Goal: Task Accomplishment & Management: Use online tool/utility

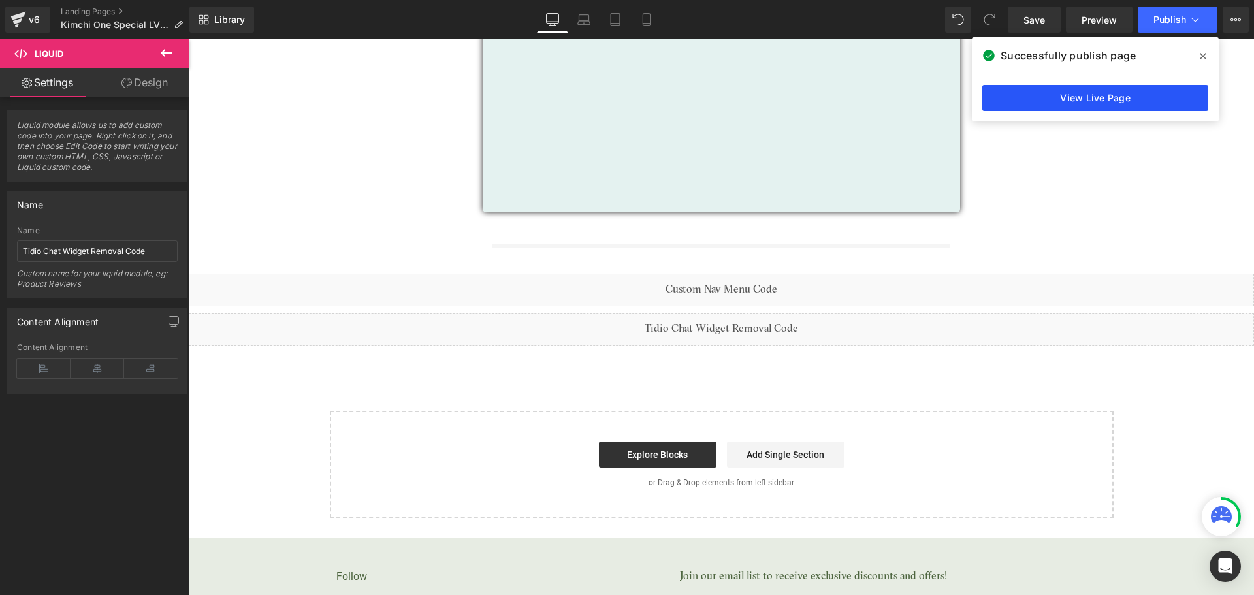
click at [1139, 97] on link "View Live Page" at bounding box center [1095, 98] width 226 height 26
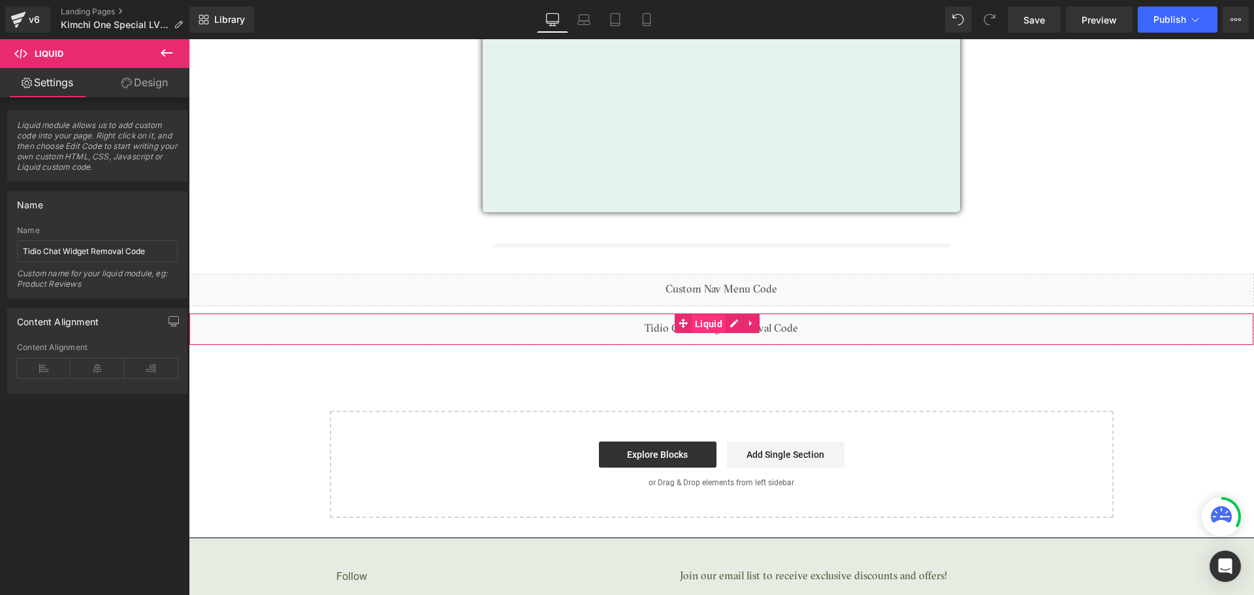
click at [715, 321] on span "Liquid" at bounding box center [709, 324] width 34 height 20
click at [734, 320] on icon at bounding box center [734, 323] width 8 height 8
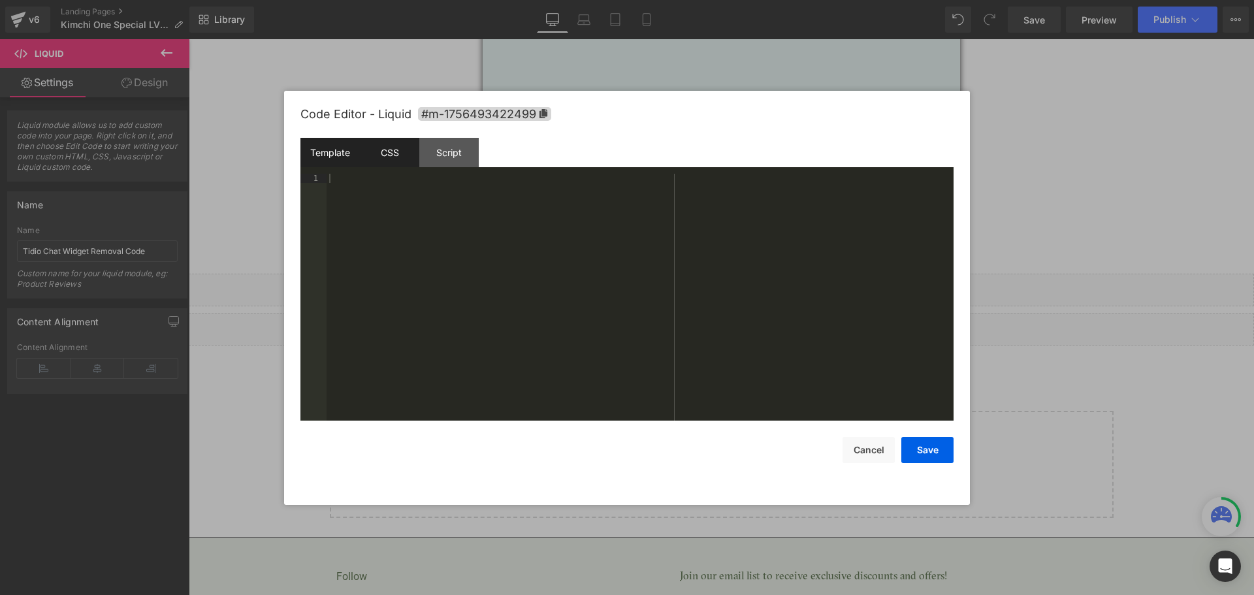
click at [395, 159] on div "CSS" at bounding box center [389, 152] width 59 height 29
click at [400, 157] on div "CSS" at bounding box center [389, 152] width 59 height 29
click at [440, 154] on div "Script" at bounding box center [448, 152] width 59 height 29
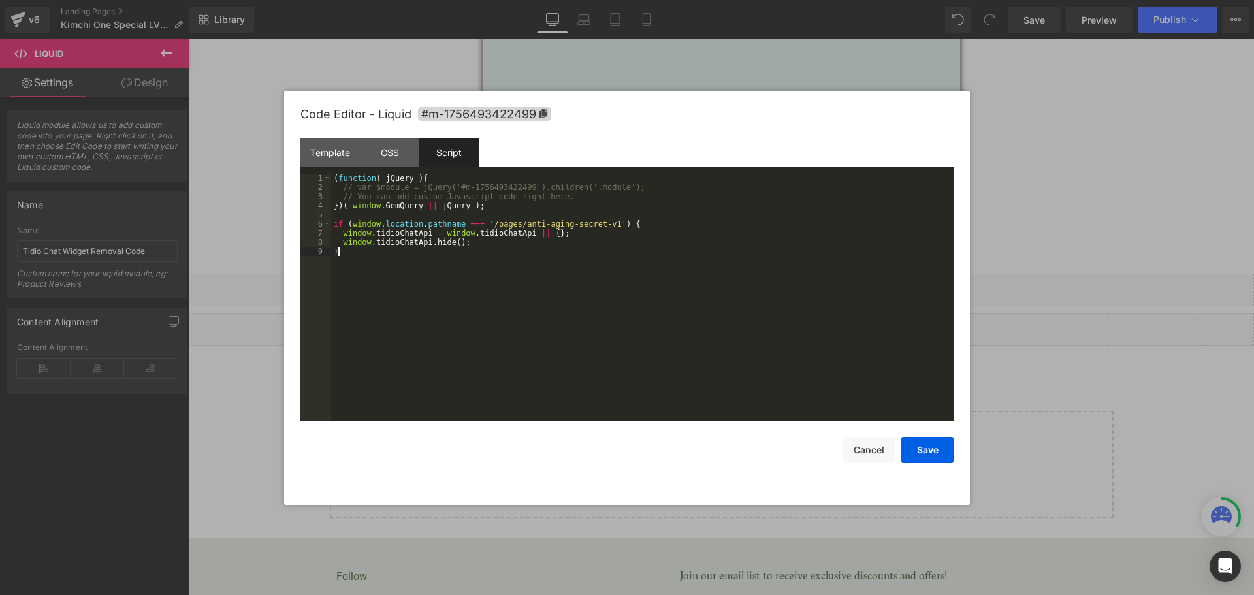
click at [482, 259] on div "( function ( jQuery ) { // var $module = jQuery('#m-1756493422499').children('.…" at bounding box center [642, 306] width 623 height 265
click at [487, 233] on div "( function ( jQuery ) { // var $module = jQuery('#m-1756493422499').children('.…" at bounding box center [642, 306] width 623 height 265
click at [521, 224] on div "( function ( jQuery ) { // var $module = jQuery('#m-1756493422499').children('.…" at bounding box center [642, 306] width 623 height 265
click at [522, 275] on div "( function ( jQuery ) { // var $module = jQuery('#m-1756493422499').children('.…" at bounding box center [642, 306] width 623 height 265
drag, startPoint x: 511, startPoint y: 225, endPoint x: 597, endPoint y: 223, distance: 86.3
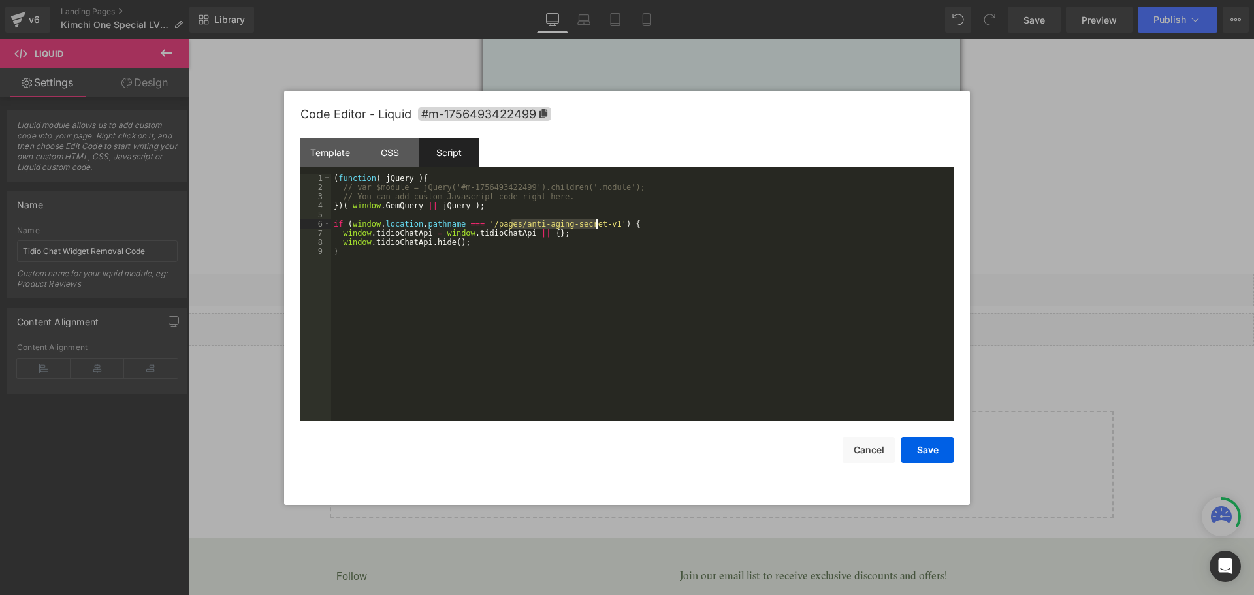
click at [597, 223] on div "( function ( jQuery ) { // var $module = jQuery('#m-1756493422499').children('.…" at bounding box center [642, 306] width 623 height 265
click at [920, 448] on button "Save" at bounding box center [927, 450] width 52 height 26
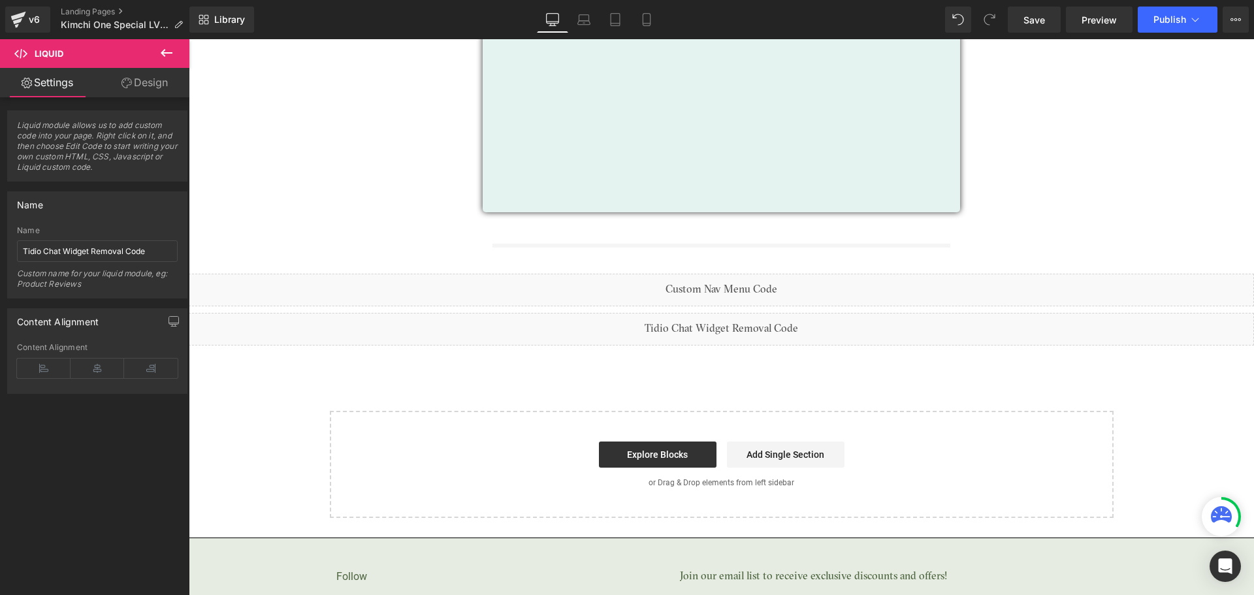
click at [869, 380] on div "Image Get Your Free Gifts! Button Or Call [PHONE_NUMBER] (M-F) Text [GEOGRAPHIC…" at bounding box center [721, 137] width 1065 height 761
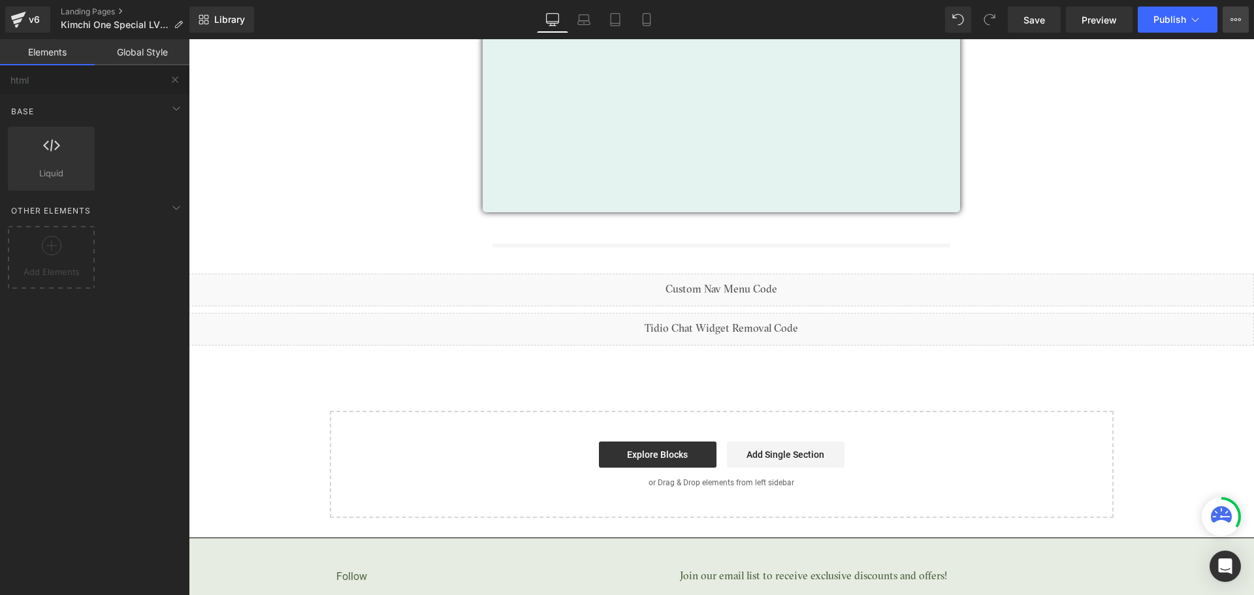
click at [1239, 27] on button "View Live Page View with current Template Save Template to Library Schedule Pub…" at bounding box center [1236, 20] width 26 height 26
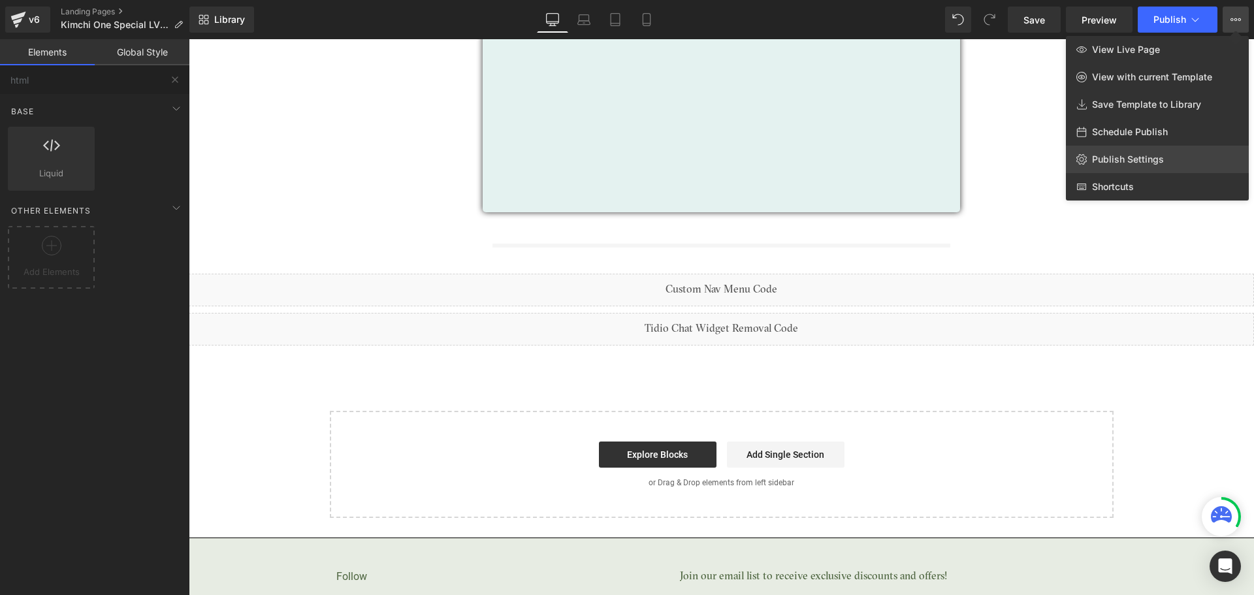
click at [1128, 152] on link "Publish Settings" at bounding box center [1157, 159] width 183 height 27
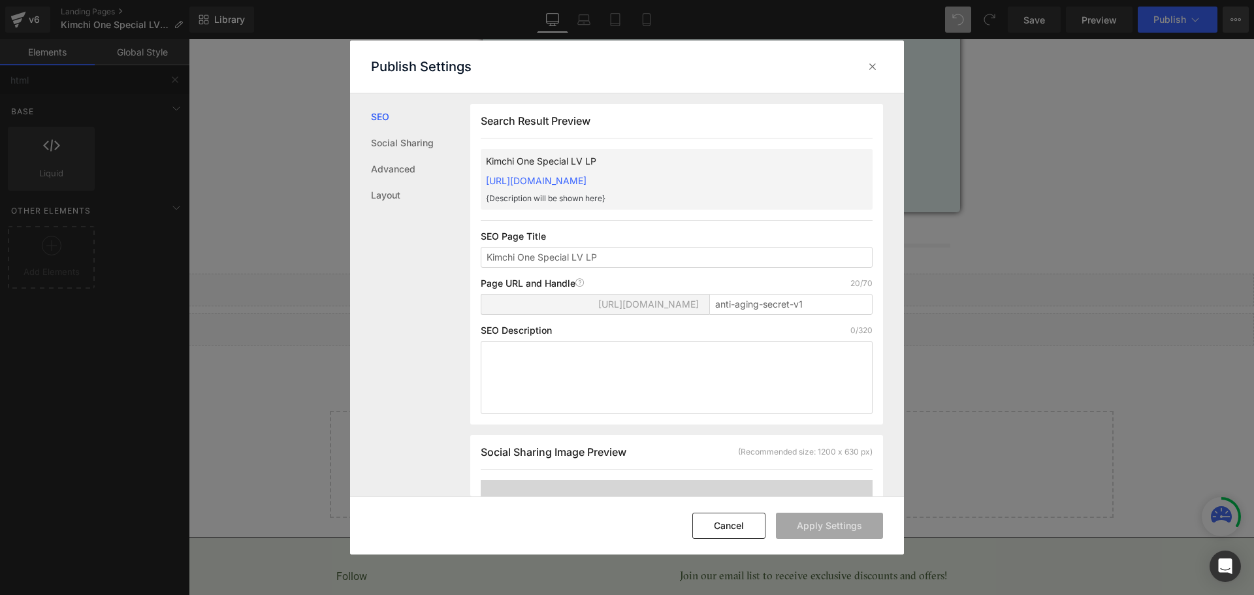
scroll to position [1, 0]
click at [718, 303] on input "anti-aging-secret-v1" at bounding box center [790, 303] width 163 height 21
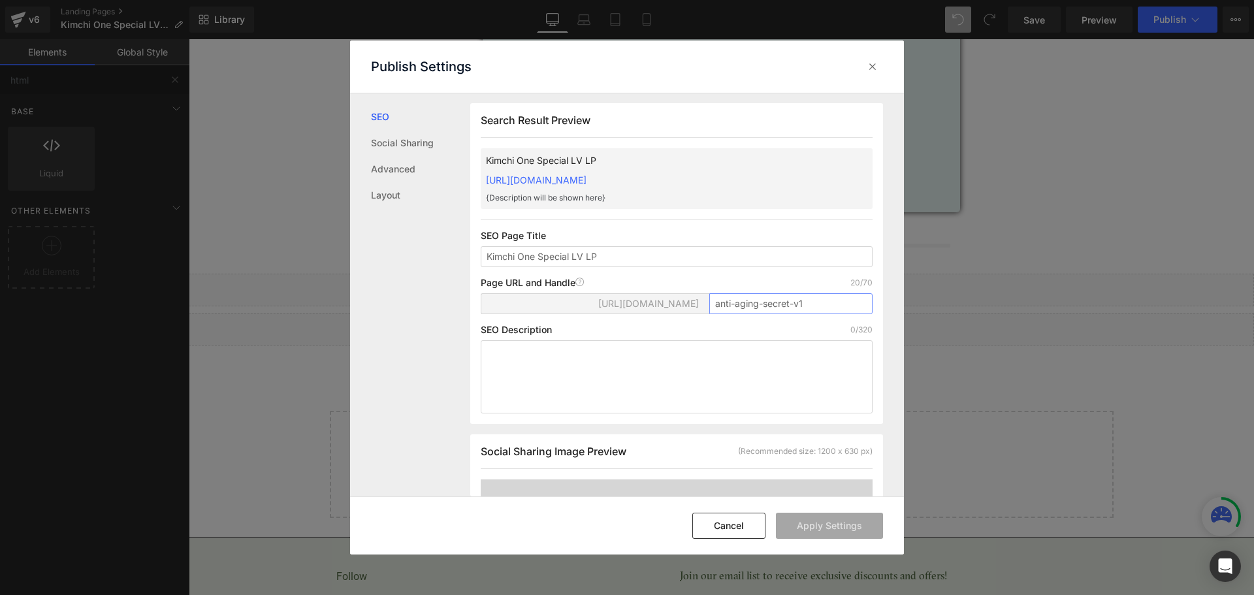
paste input "secret-baseless"
type input "secret-baseless"
click at [831, 523] on button "Apply Settings" at bounding box center [829, 526] width 107 height 26
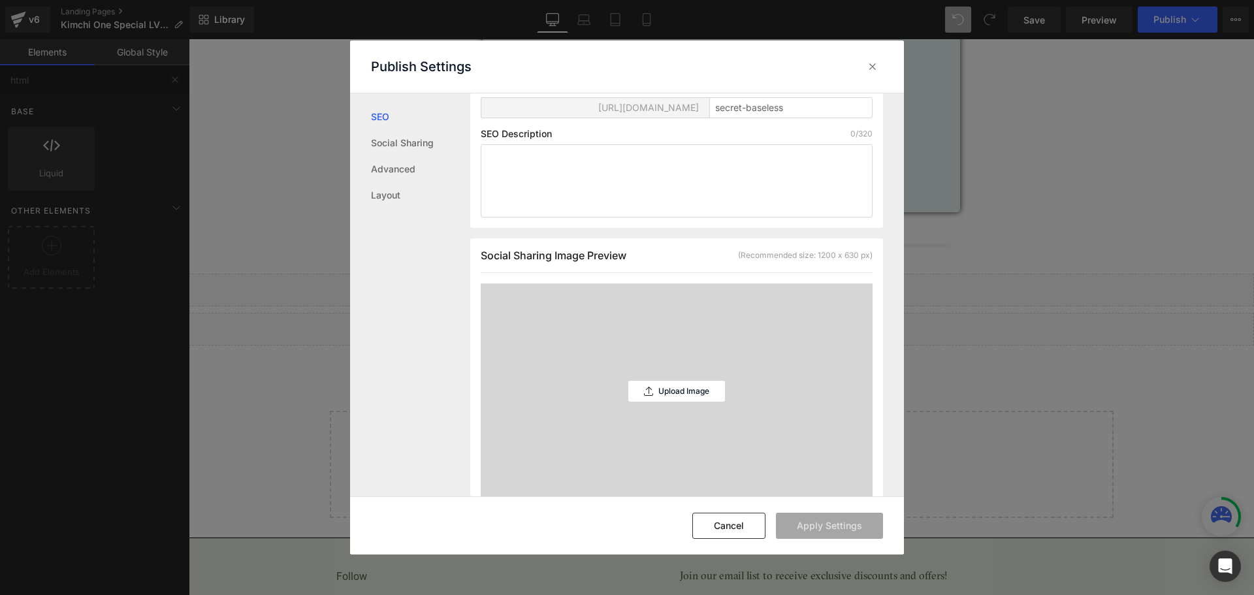
scroll to position [0, 0]
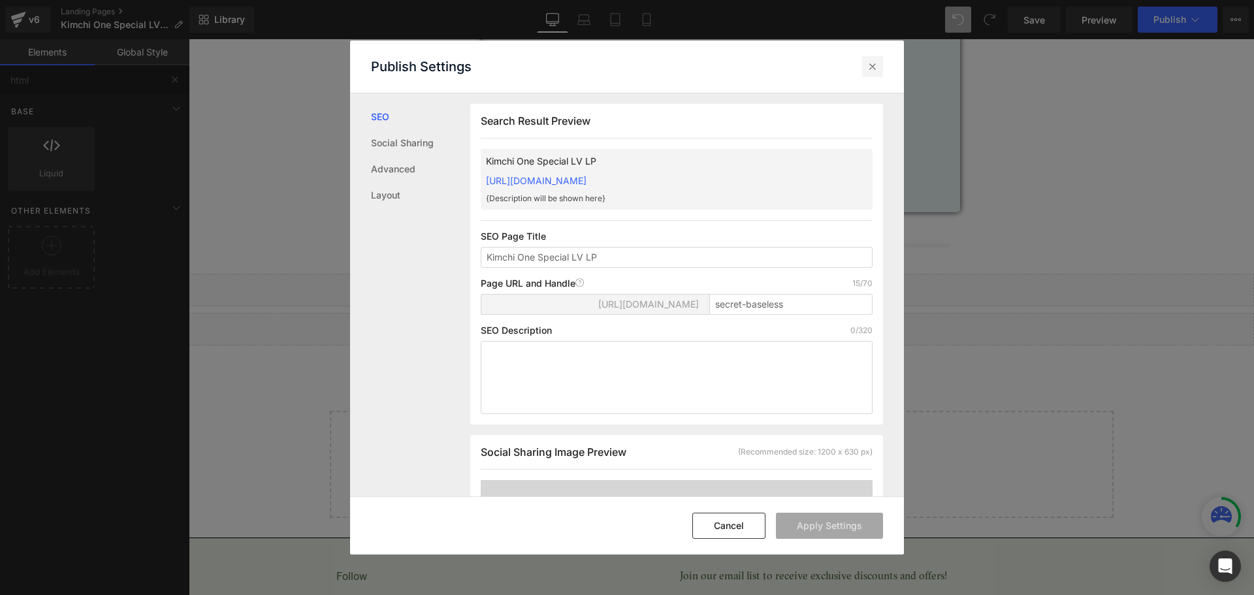
click at [872, 68] on icon at bounding box center [872, 66] width 13 height 13
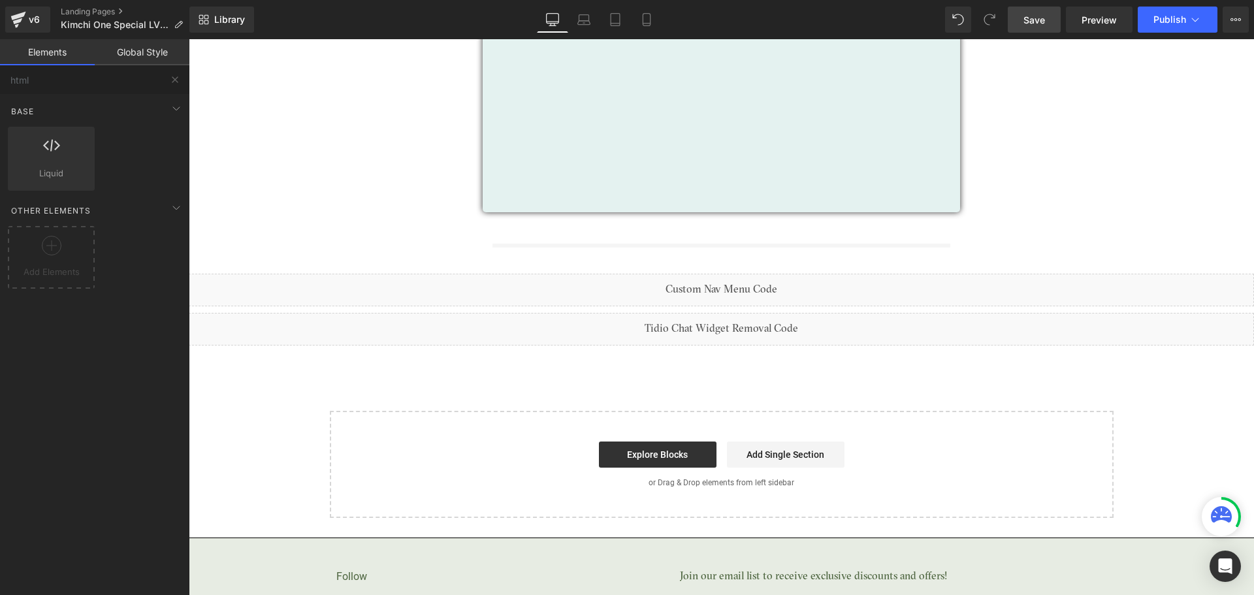
click at [1018, 16] on link "Save" at bounding box center [1034, 20] width 53 height 26
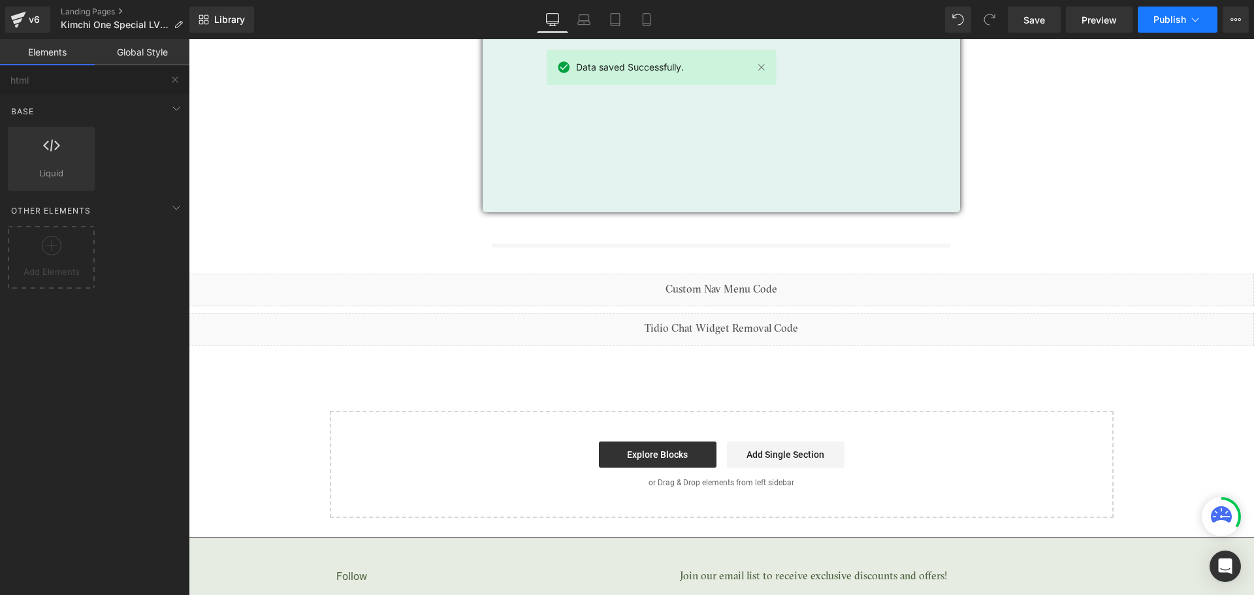
click at [1168, 20] on span "Publish" at bounding box center [1170, 19] width 33 height 10
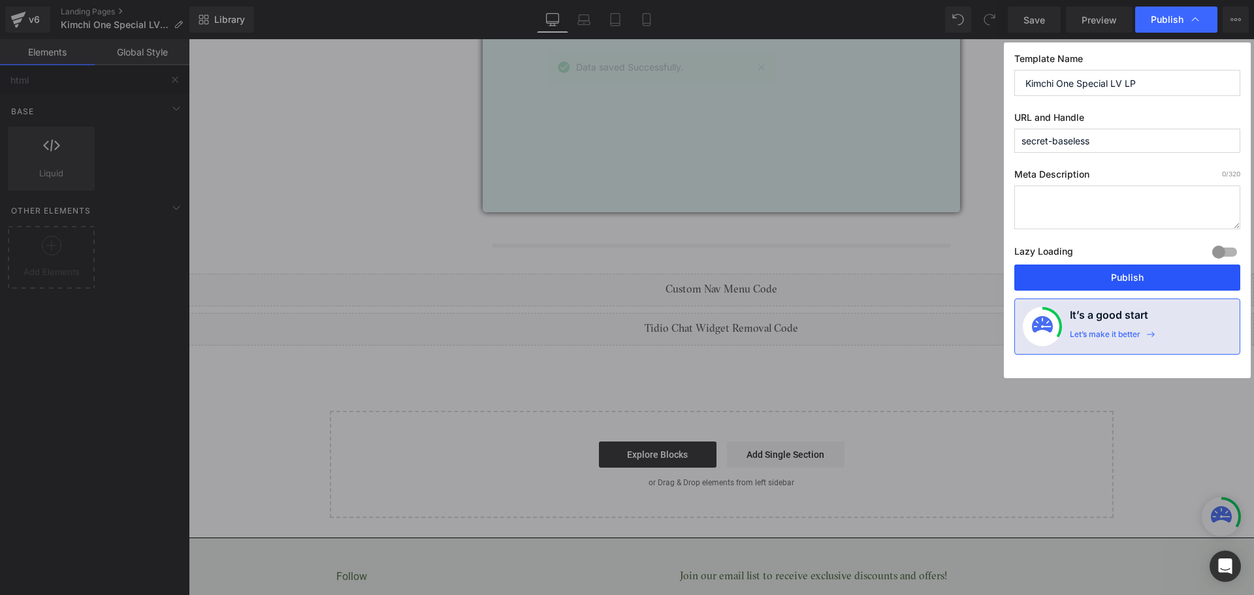
click at [1150, 273] on button "Publish" at bounding box center [1127, 278] width 226 height 26
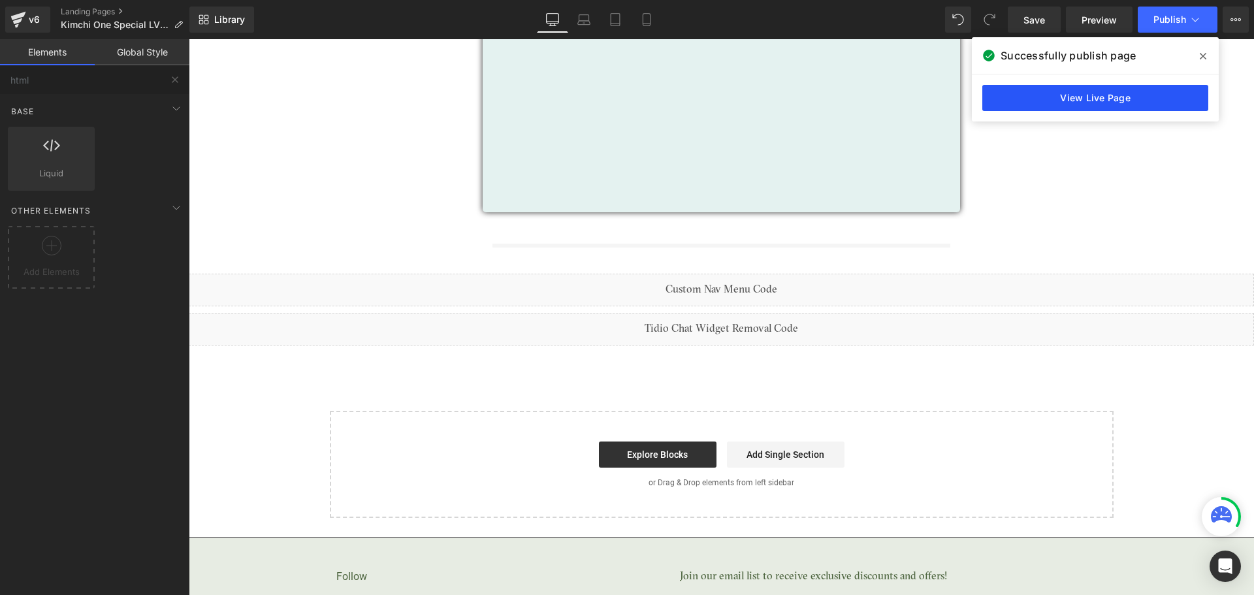
click at [1122, 101] on link "View Live Page" at bounding box center [1095, 98] width 226 height 26
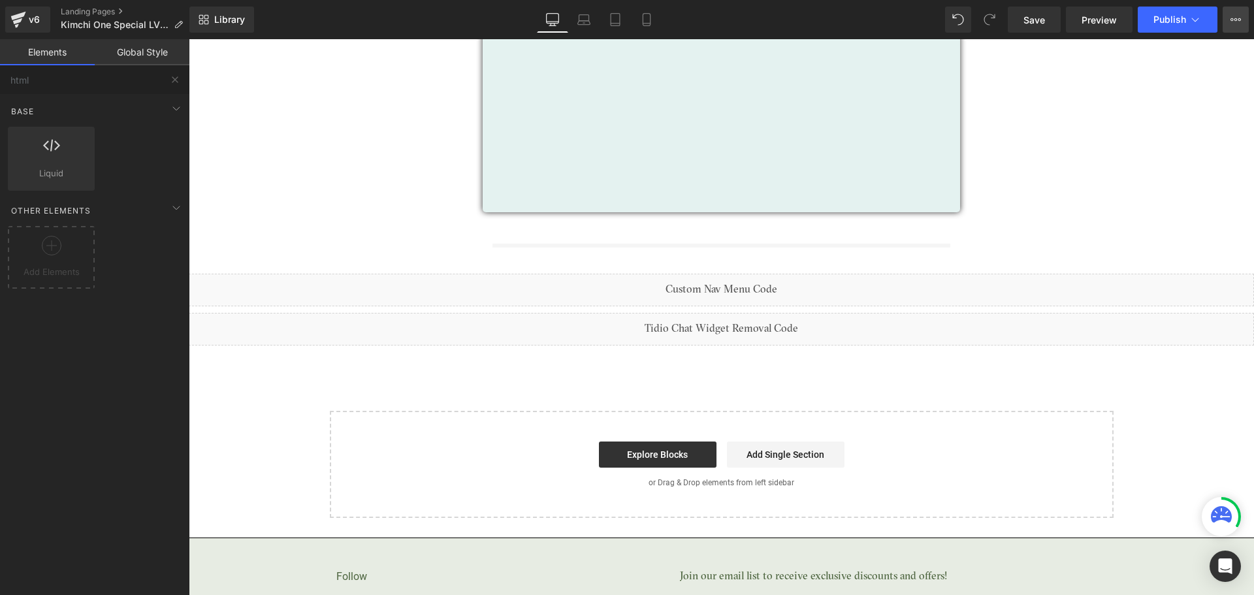
click at [1232, 22] on icon at bounding box center [1236, 19] width 10 height 10
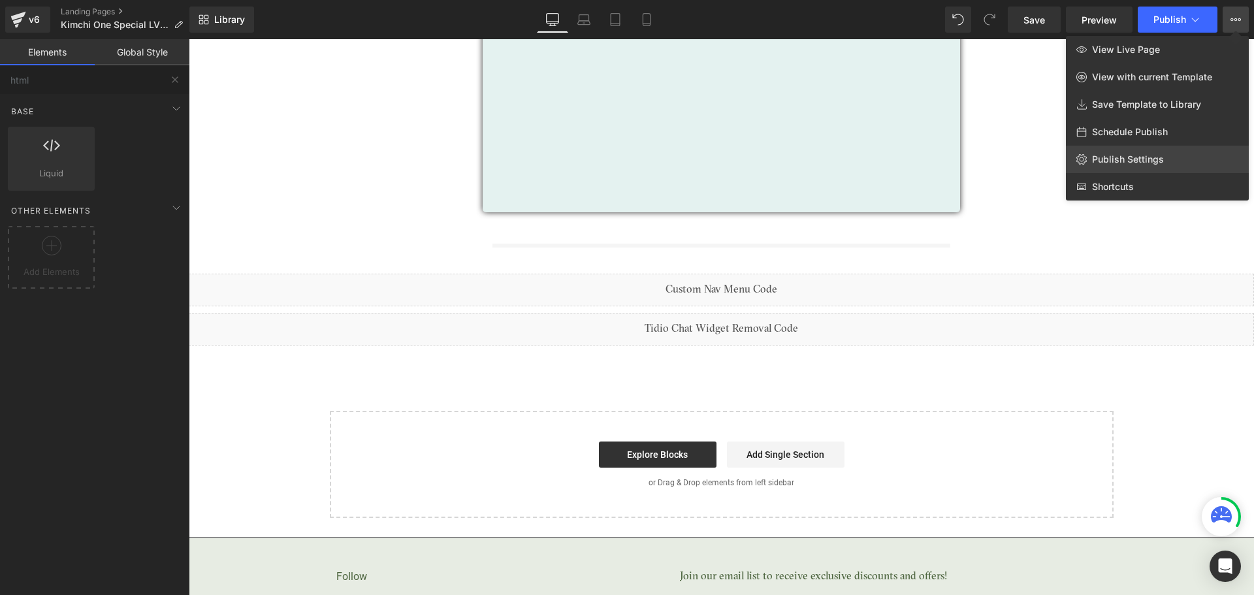
click at [1138, 157] on span "Publish Settings" at bounding box center [1128, 160] width 72 height 12
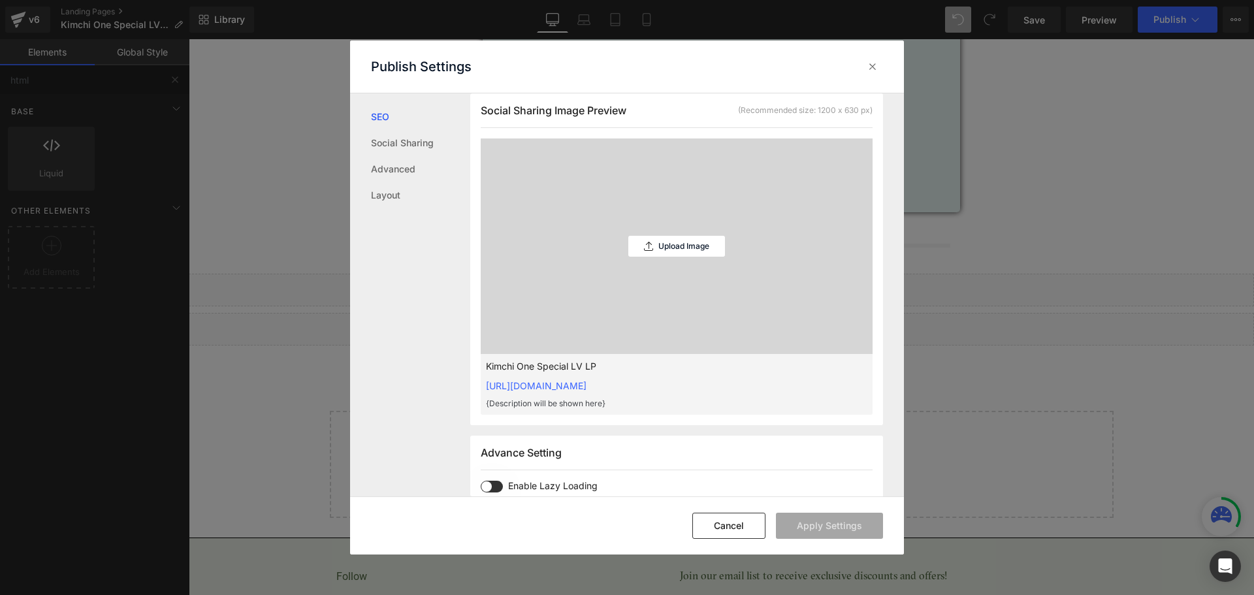
scroll to position [321, 0]
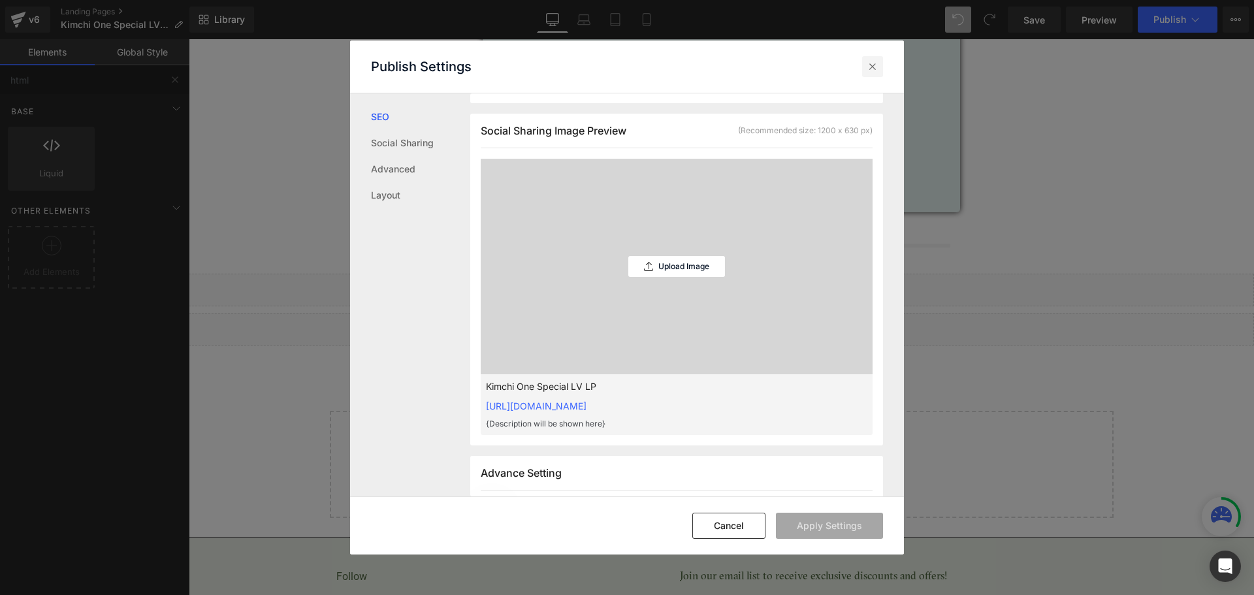
click at [873, 69] on icon at bounding box center [872, 66] width 13 height 13
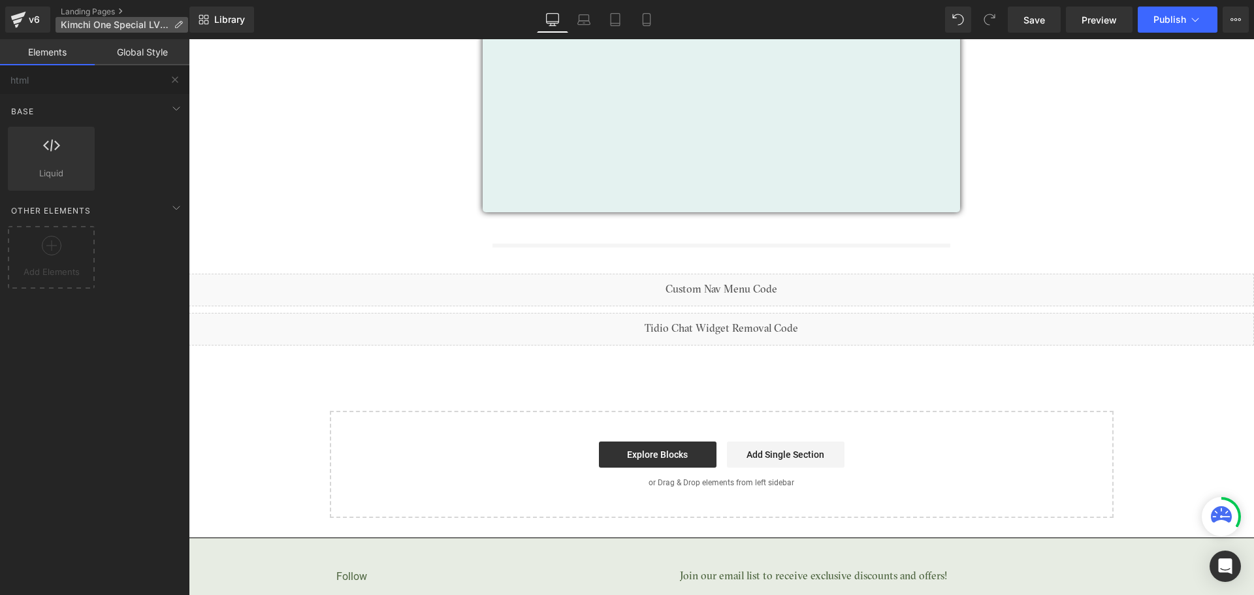
click at [170, 23] on p "Kimchi One Special LV LP" at bounding box center [122, 25] width 133 height 16
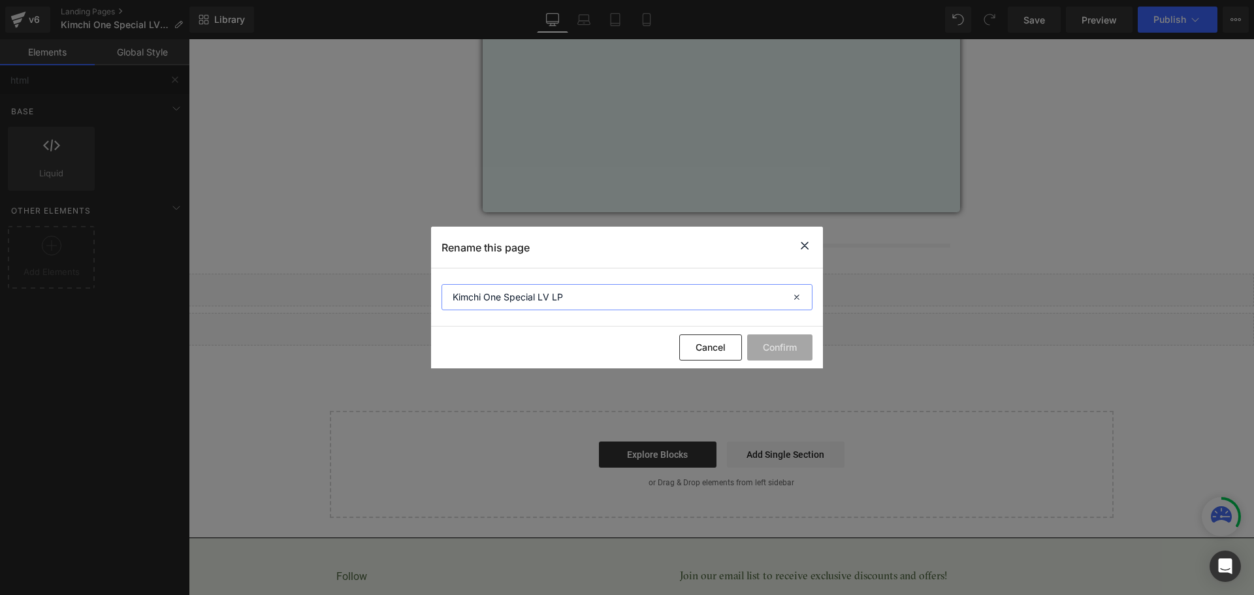
click at [527, 302] on input "Kimchi One Special LV LP" at bounding box center [627, 297] width 371 height 26
paste input "[URL][DOMAIN_NAME]"
drag, startPoint x: 623, startPoint y: 297, endPoint x: 299, endPoint y: 255, distance: 326.7
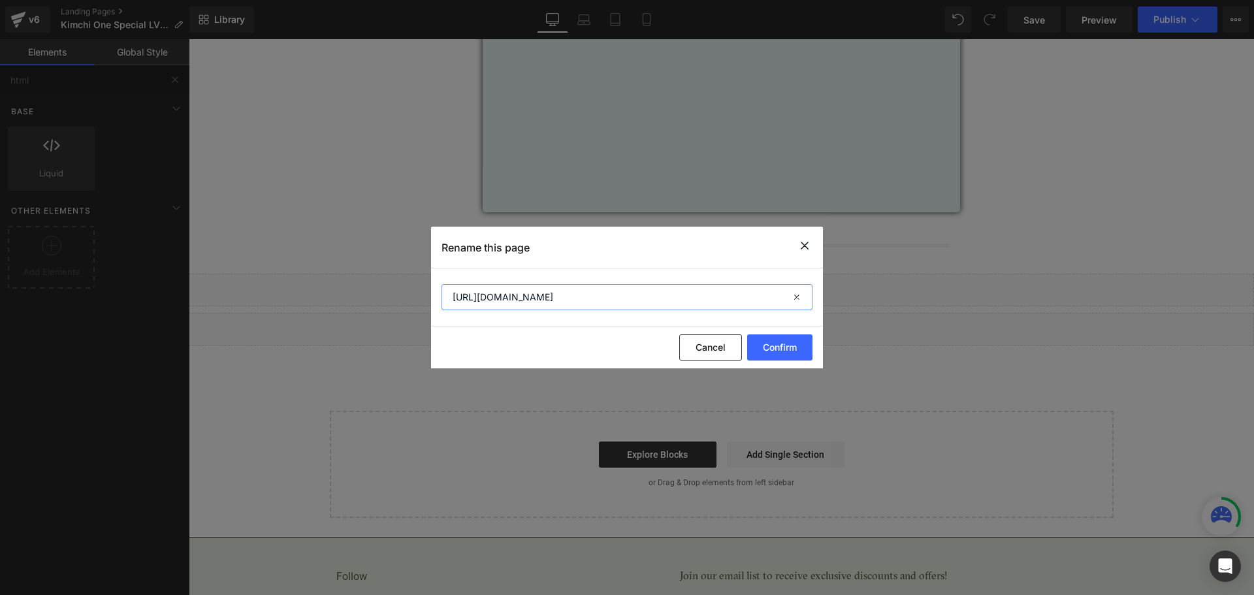
click at [297, 264] on div "Rename this page [URL][DOMAIN_NAME] Cancel Confirm" at bounding box center [627, 297] width 1254 height 595
type input "Secret Baseless"
click at [778, 353] on button "Confirm" at bounding box center [779, 347] width 65 height 26
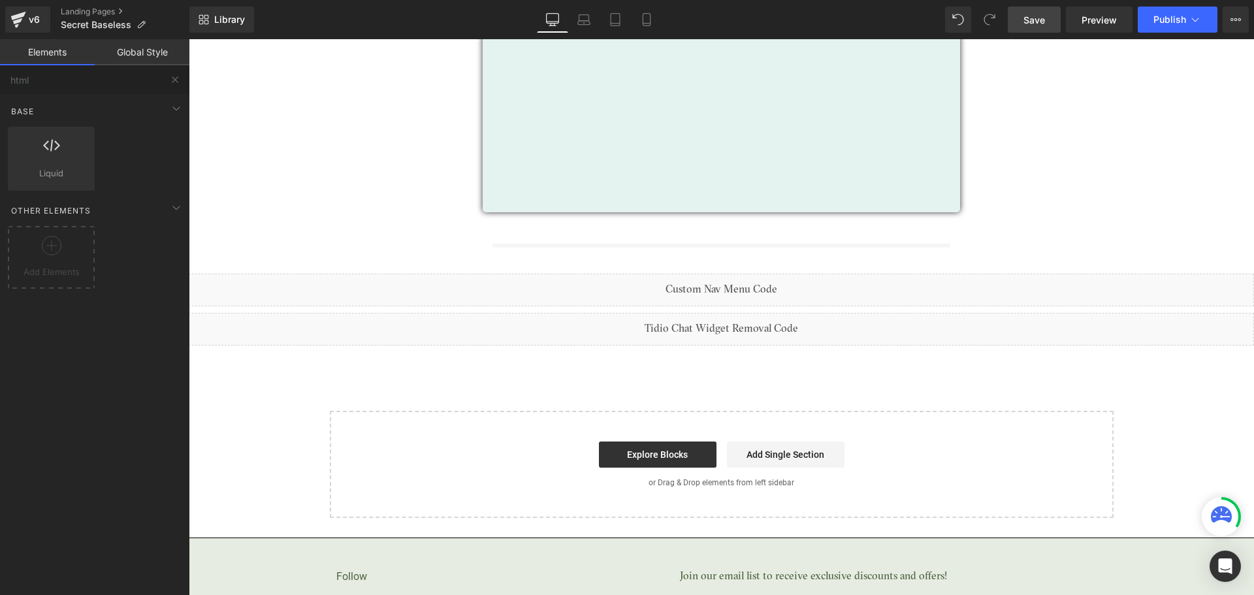
click at [1045, 25] on span "Save" at bounding box center [1035, 20] width 22 height 14
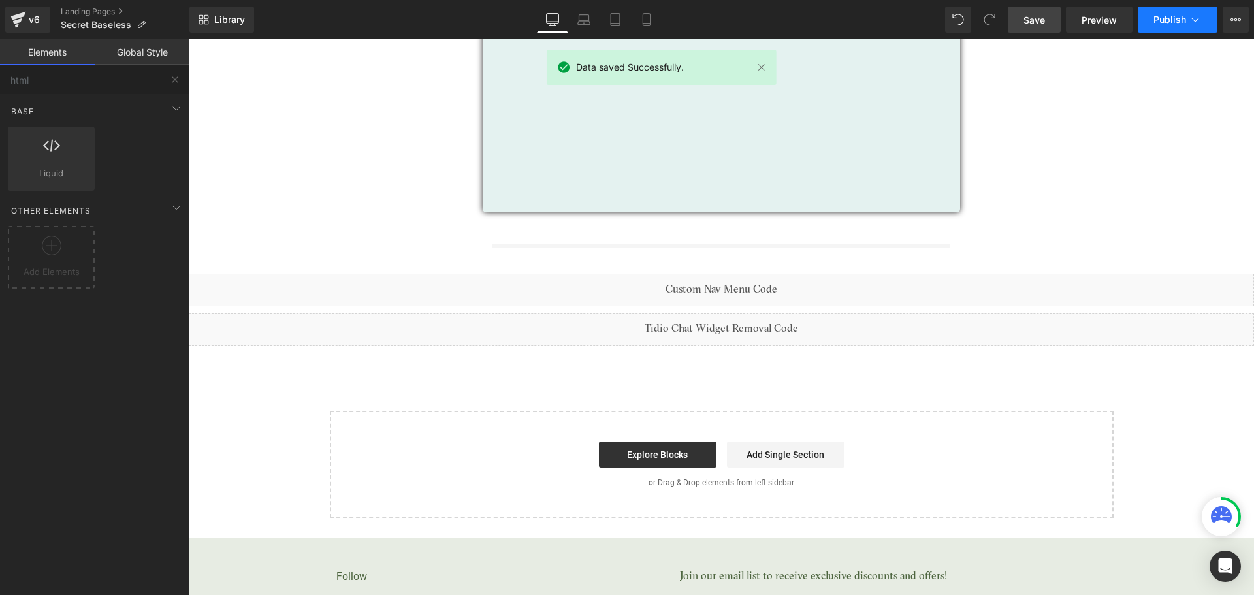
click at [1165, 22] on span "Publish" at bounding box center [1170, 19] width 33 height 10
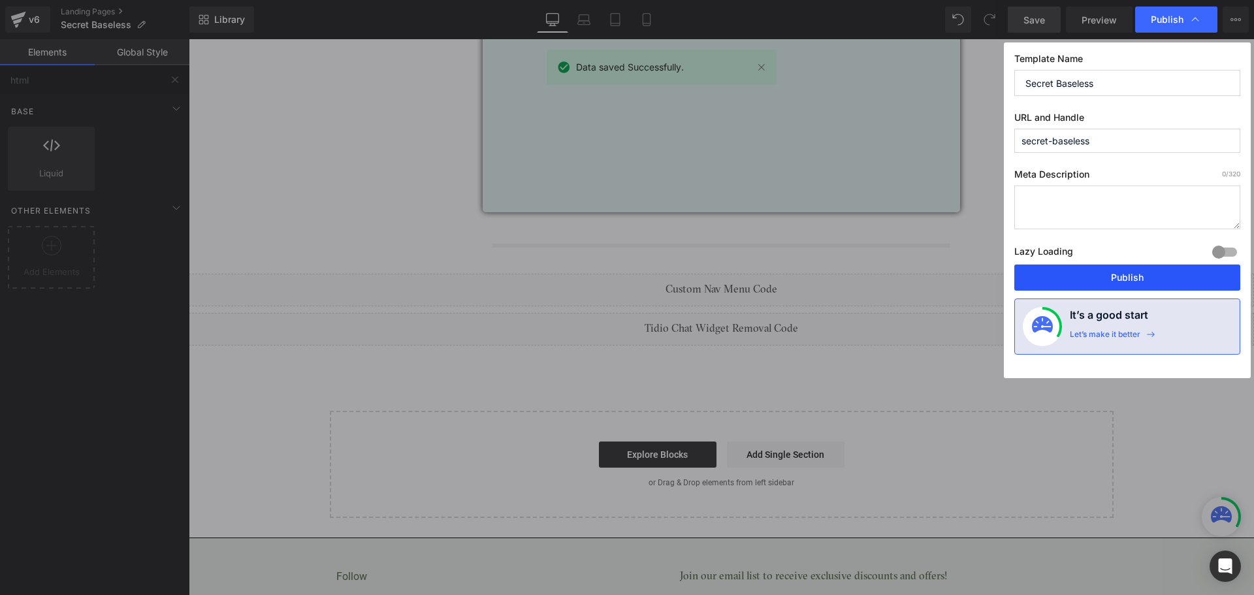
click at [1187, 285] on button "Publish" at bounding box center [1127, 278] width 226 height 26
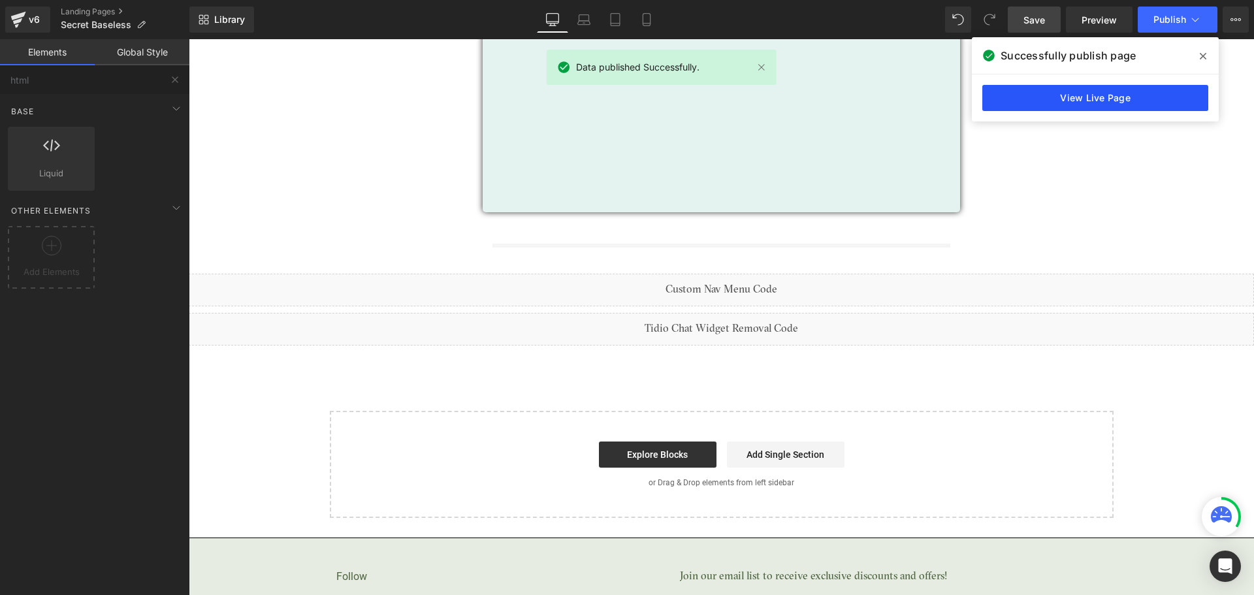
click at [1124, 98] on link "View Live Page" at bounding box center [1095, 98] width 226 height 26
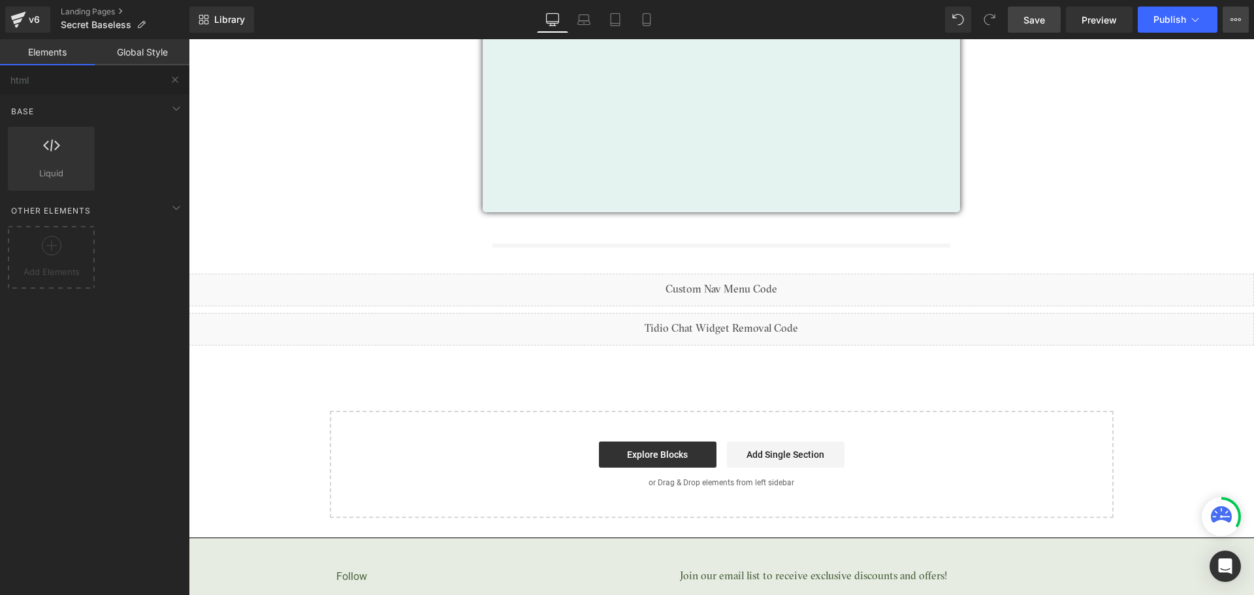
click at [1231, 24] on icon at bounding box center [1236, 19] width 10 height 10
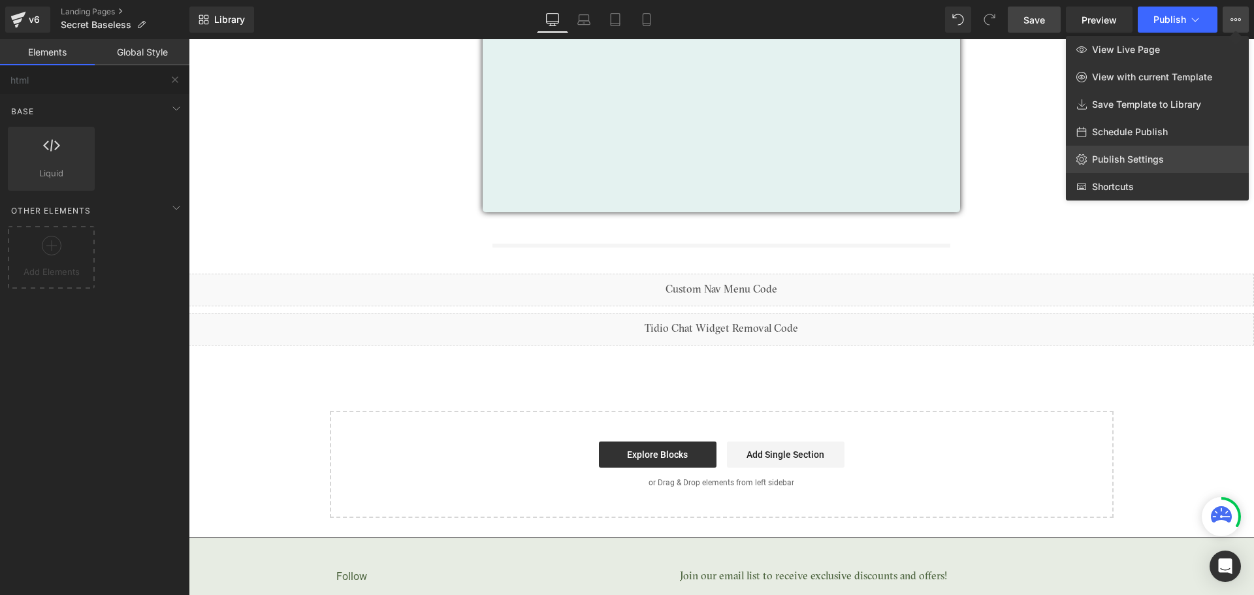
click at [1137, 155] on span "Publish Settings" at bounding box center [1128, 160] width 72 height 12
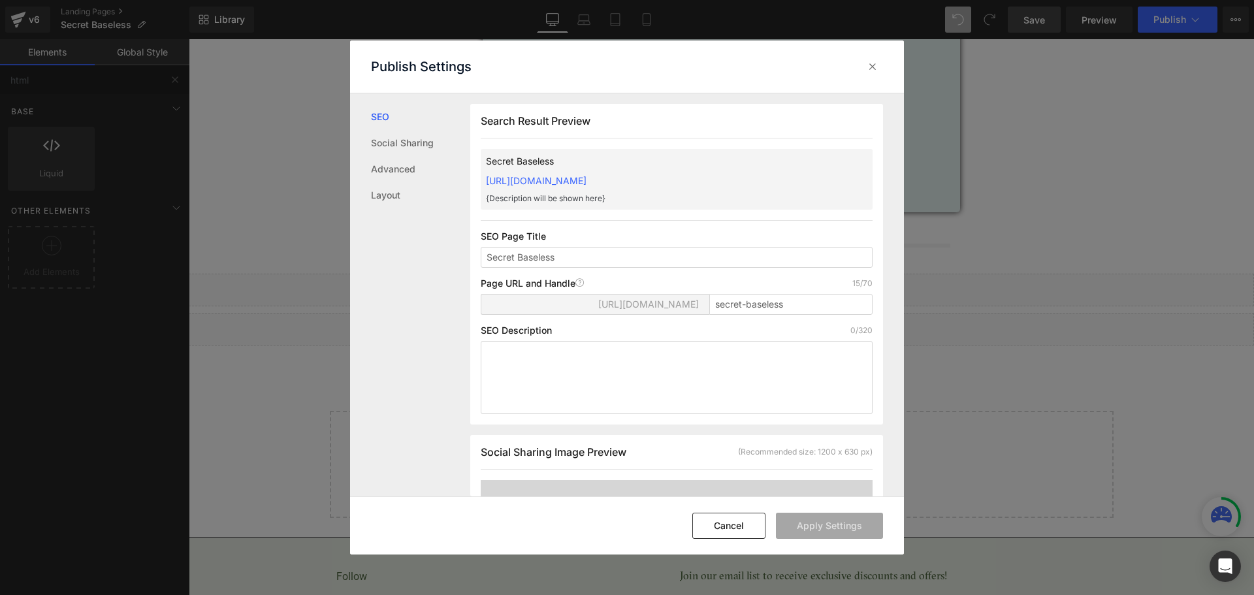
scroll to position [1, 0]
click at [542, 365] on textarea at bounding box center [677, 376] width 392 height 73
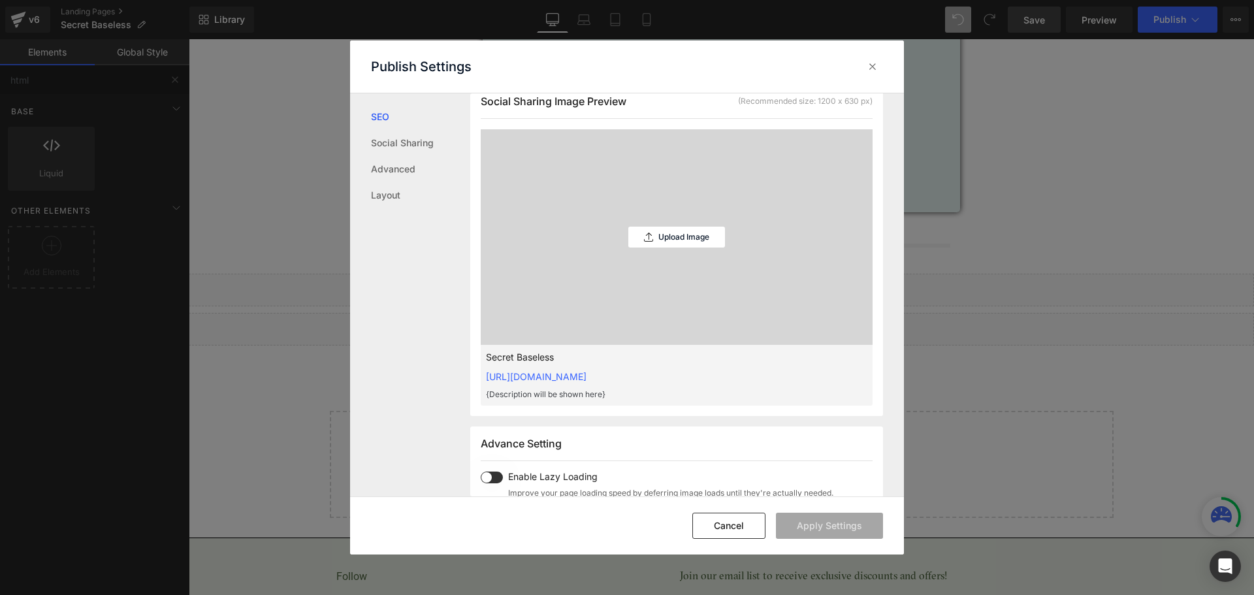
scroll to position [327, 0]
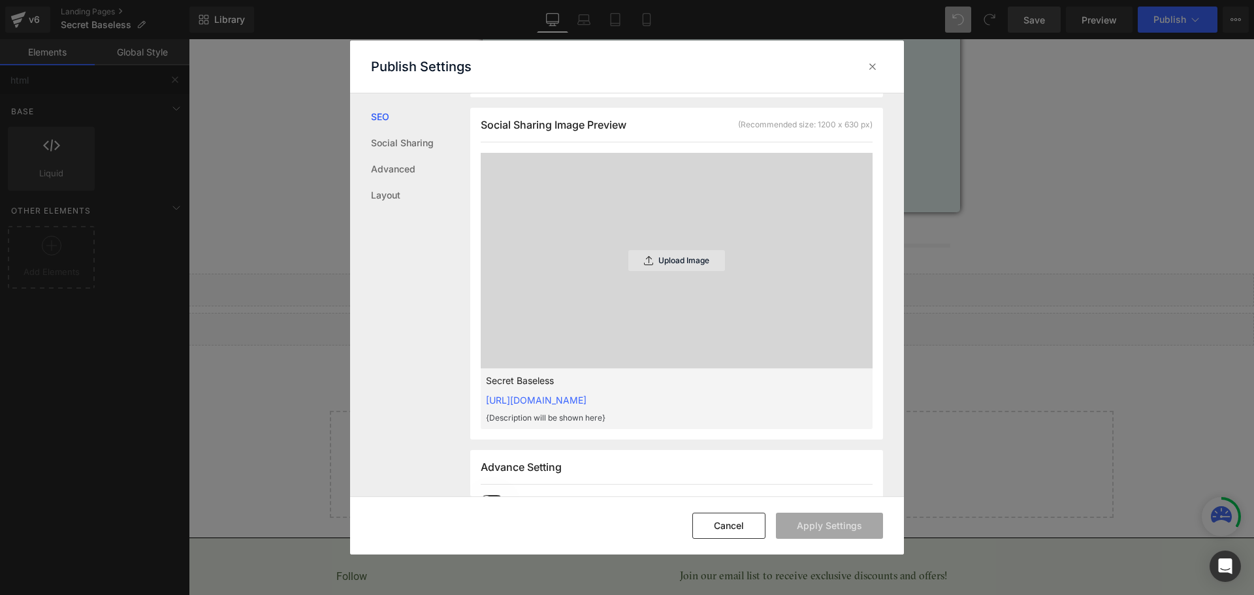
click at [679, 265] on div "Upload Image" at bounding box center [676, 260] width 97 height 21
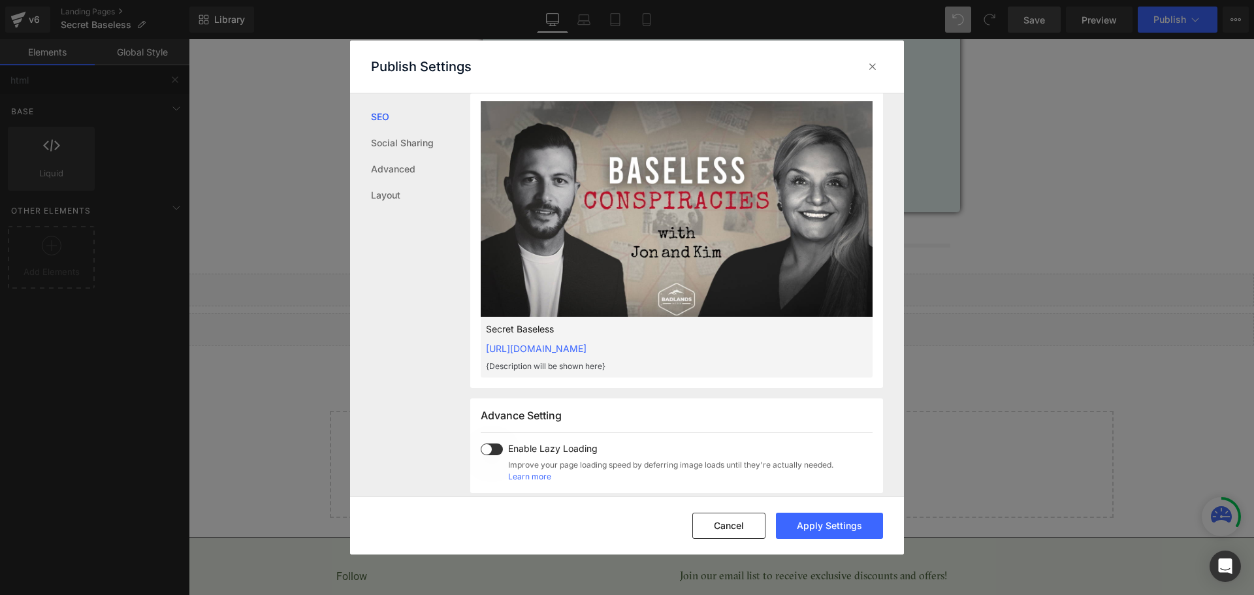
scroll to position [458, 0]
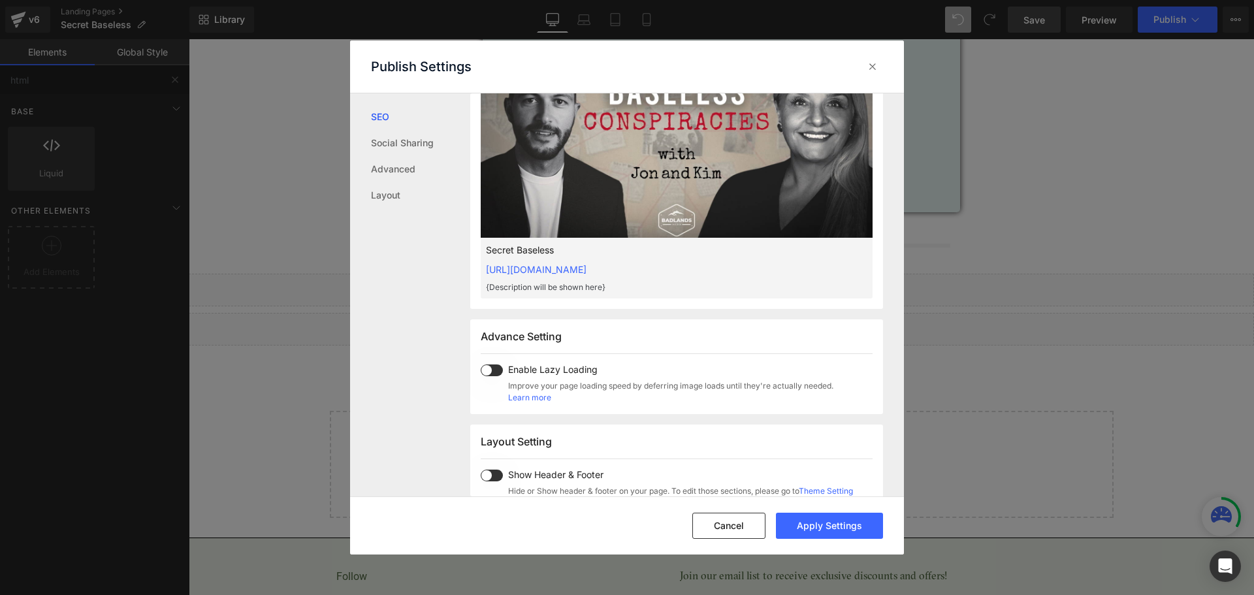
click at [555, 289] on p "{Description will be shown here}" at bounding box center [656, 288] width 340 height 12
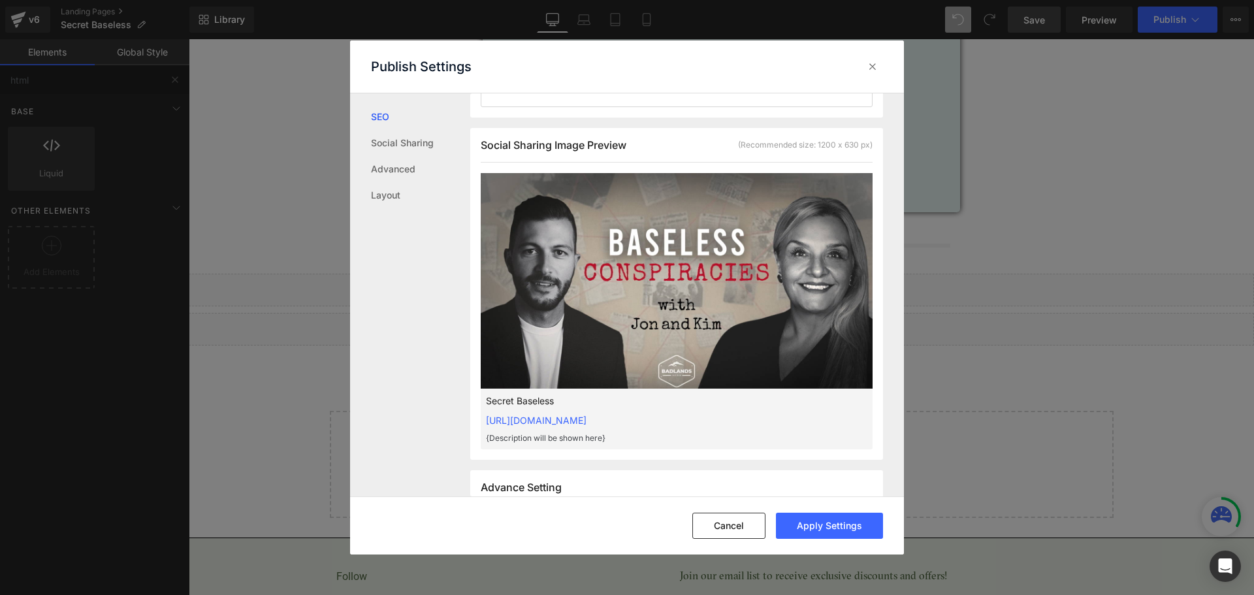
scroll to position [262, 0]
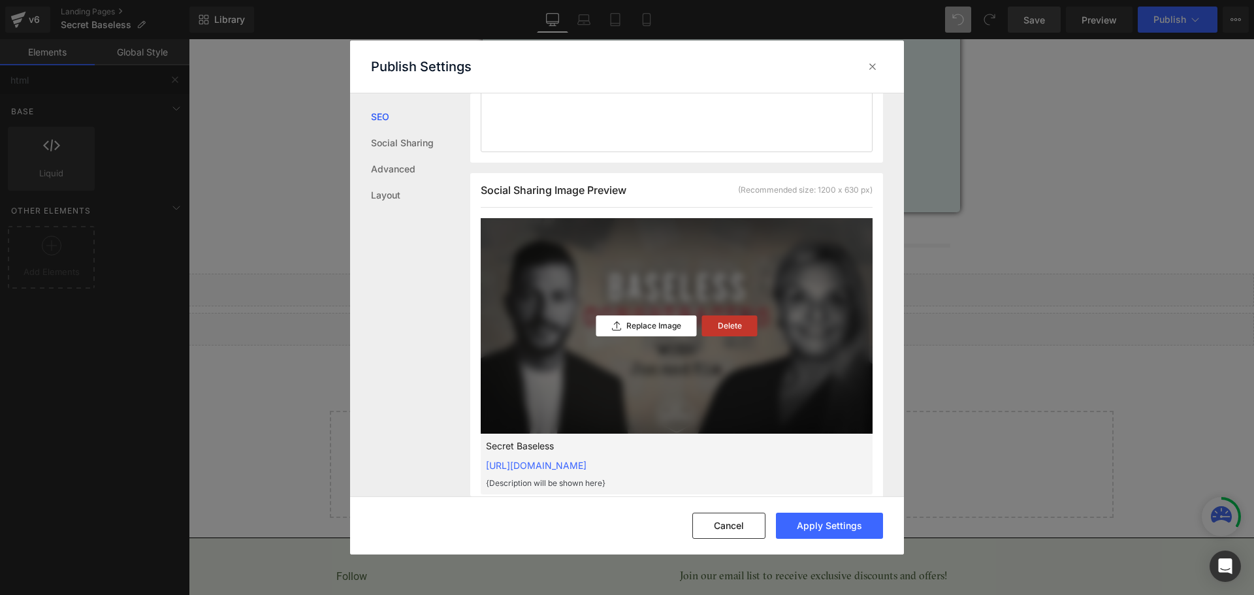
click at [718, 327] on p "Delete" at bounding box center [730, 325] width 24 height 9
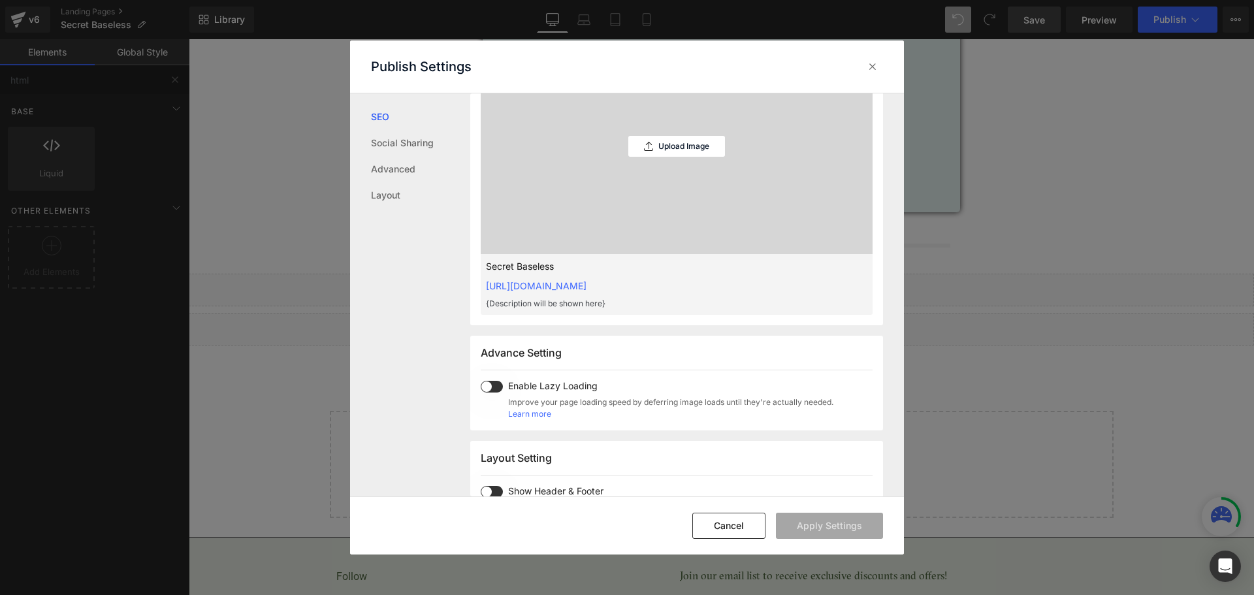
scroll to position [327, 0]
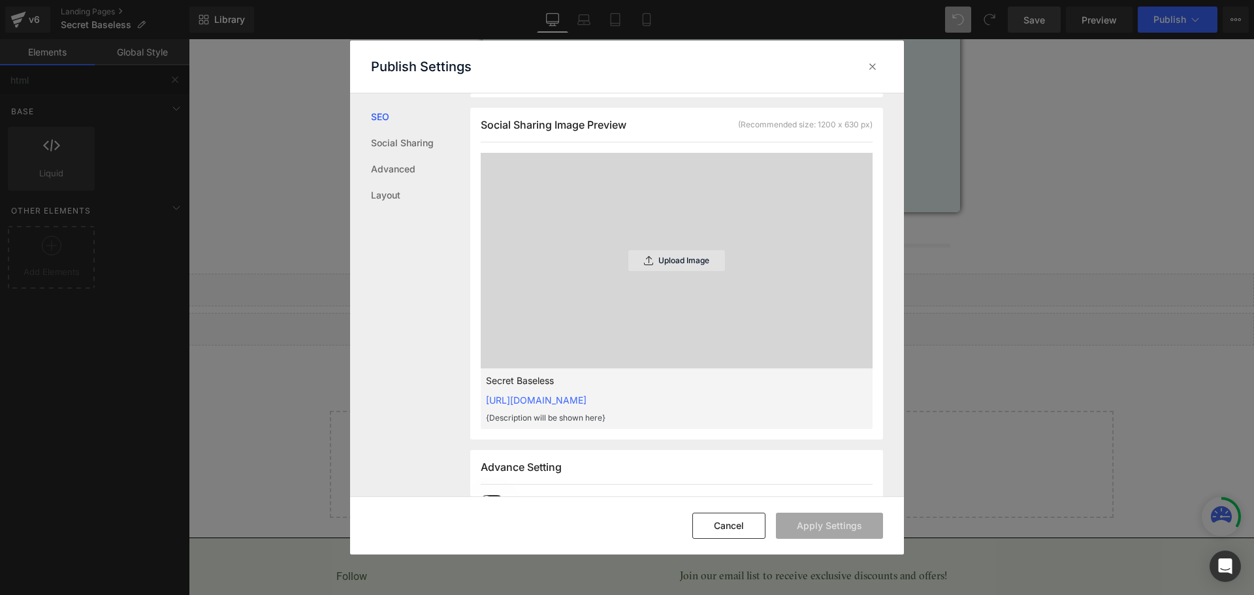
click at [664, 264] on p "Upload Image" at bounding box center [683, 260] width 51 height 9
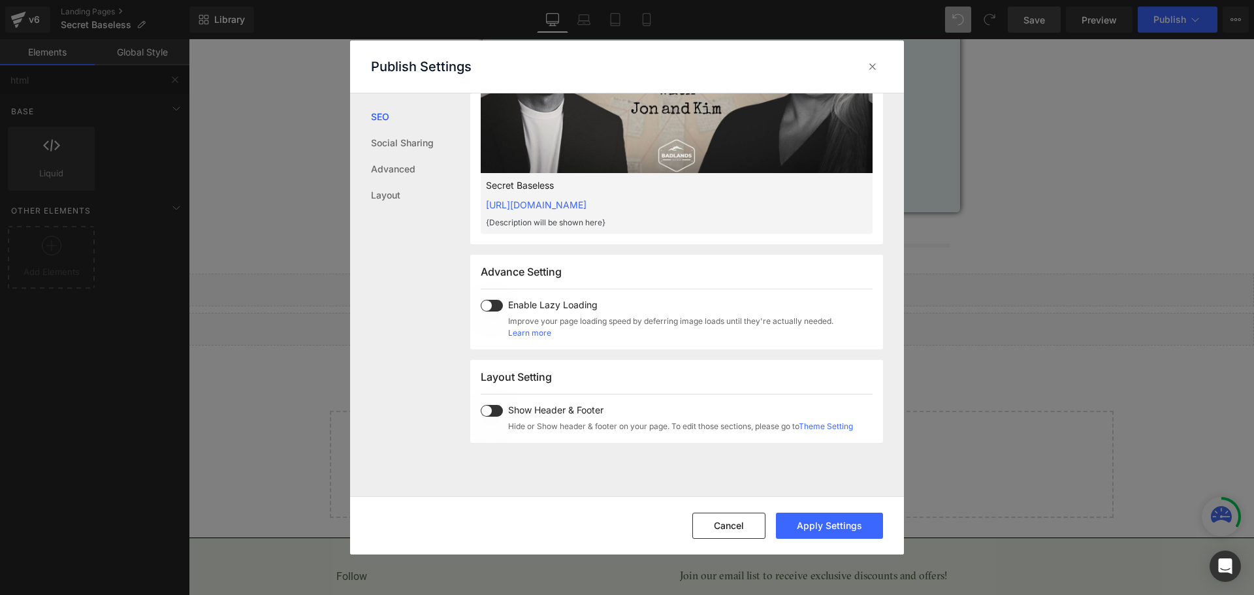
scroll to position [523, 0]
click at [420, 146] on link "Social Sharing" at bounding box center [420, 143] width 99 height 26
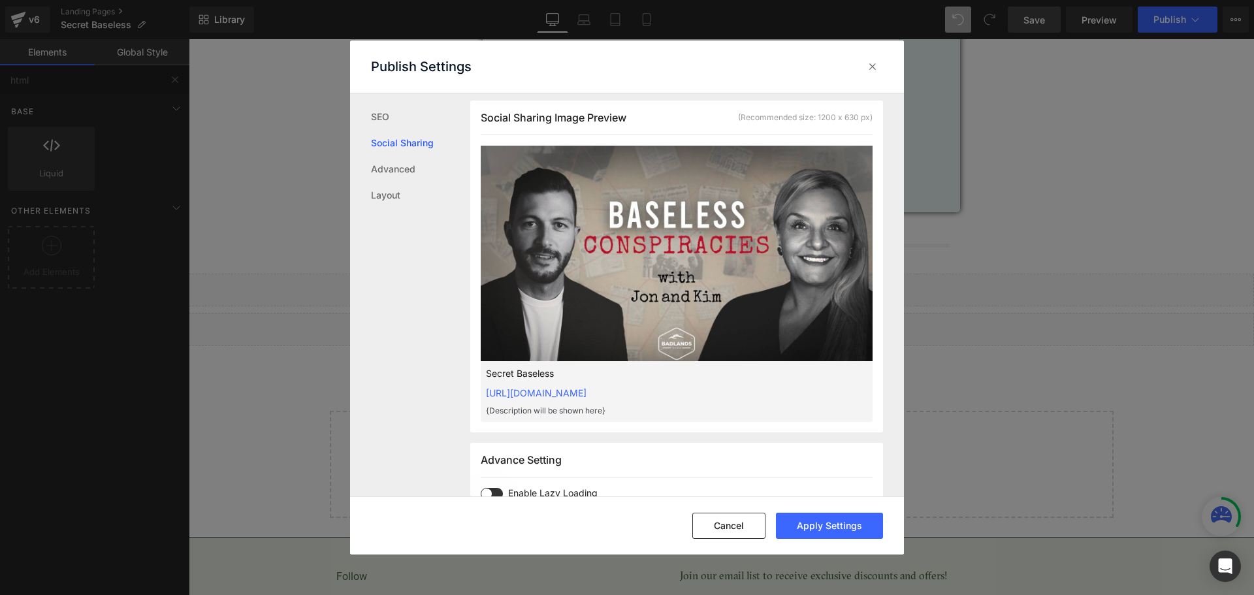
scroll to position [332, 0]
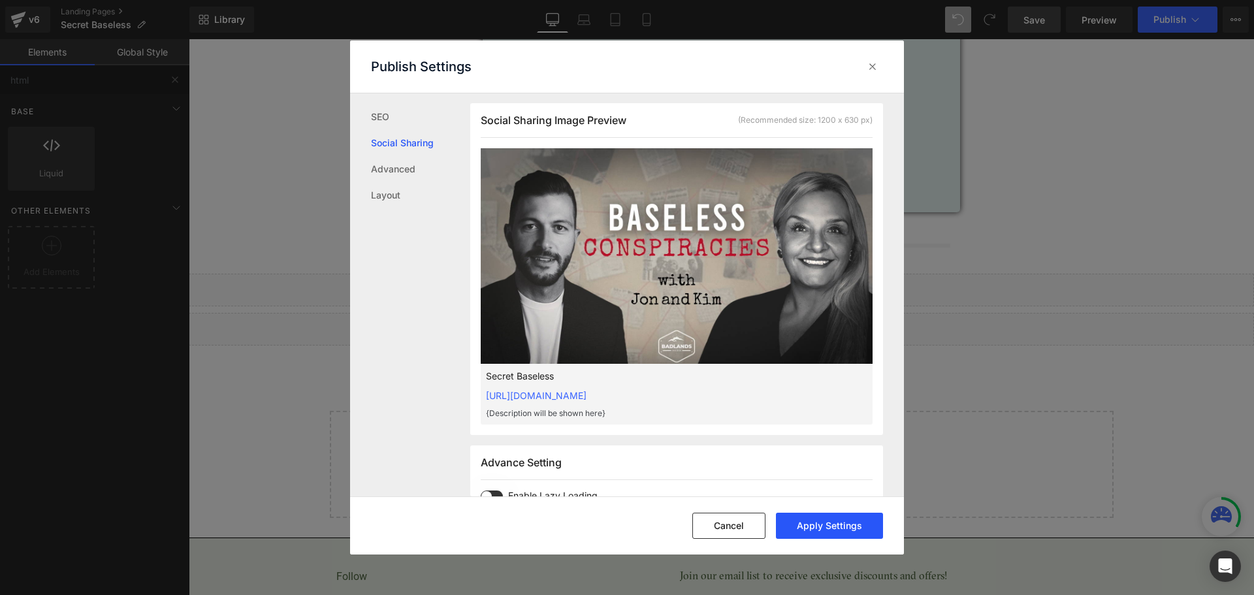
click at [818, 525] on button "Apply Settings" at bounding box center [829, 526] width 107 height 26
click at [423, 392] on div "SEO Social Sharing Advanced Layout" at bounding box center [410, 295] width 120 height 404
click at [869, 71] on icon at bounding box center [872, 66] width 13 height 13
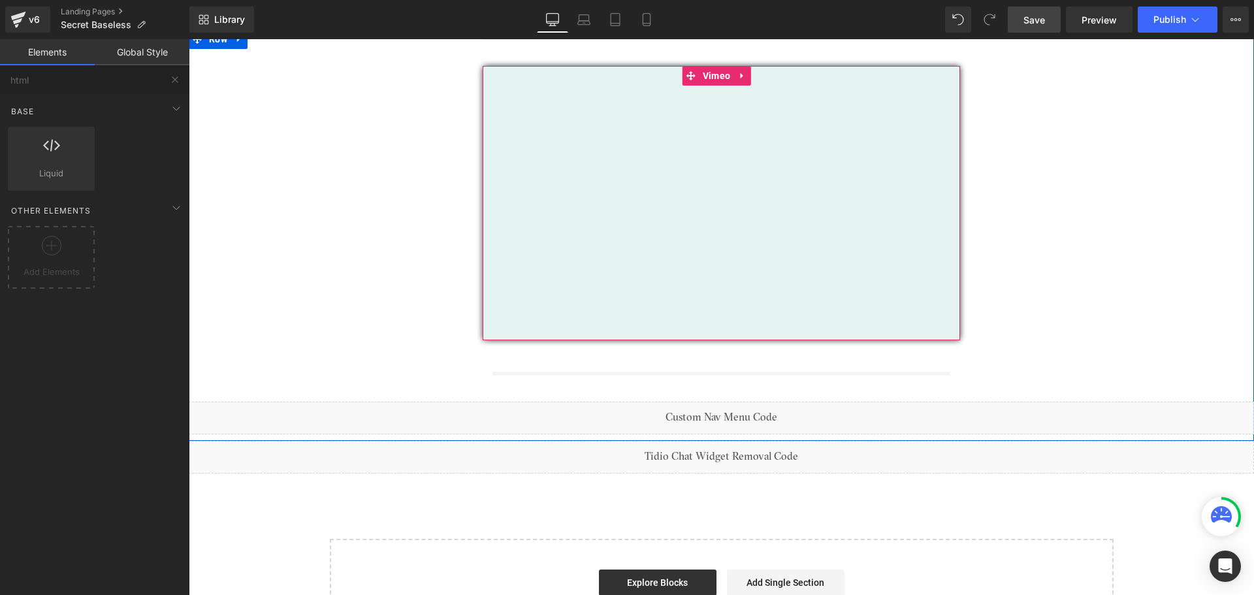
scroll to position [0, 0]
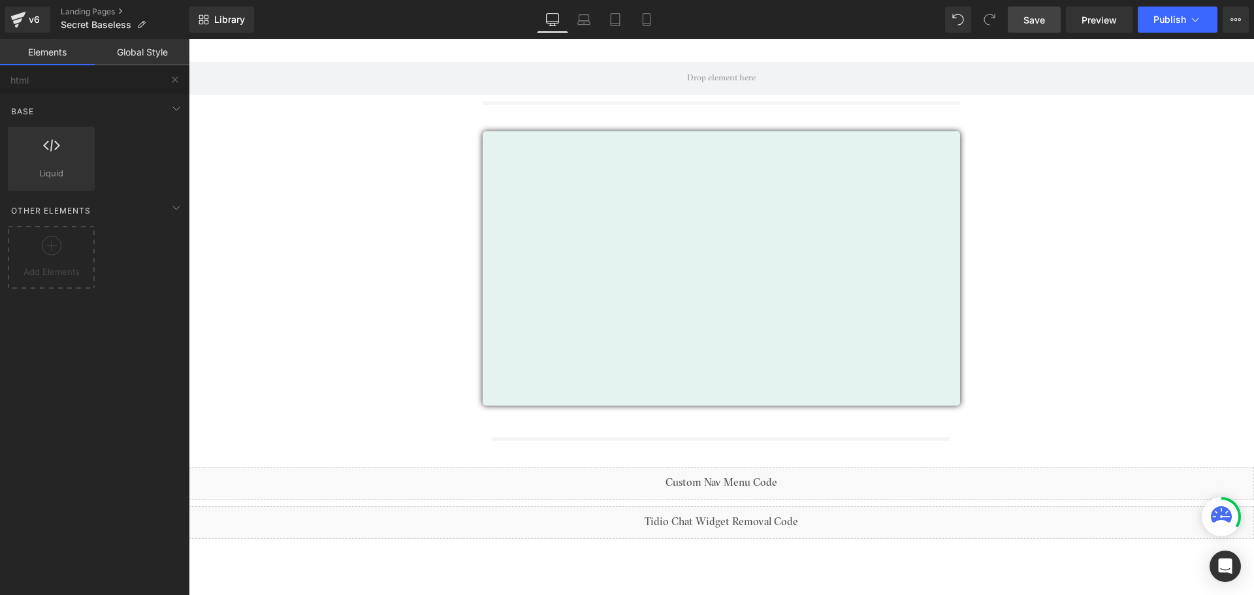
click at [1042, 24] on span "Save" at bounding box center [1035, 20] width 22 height 14
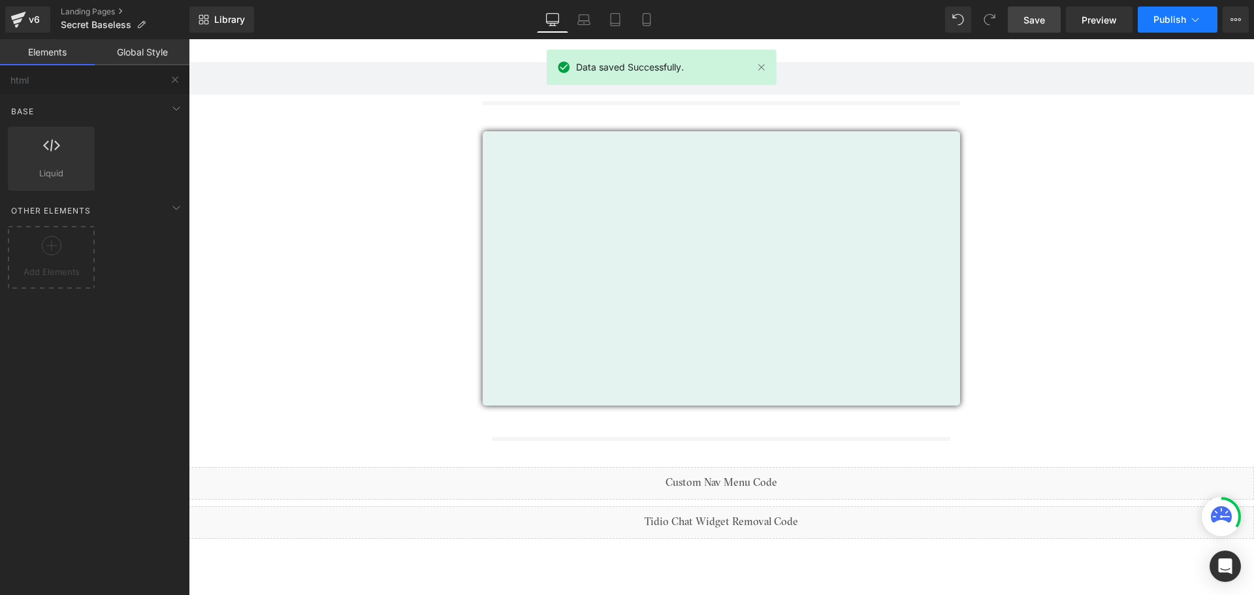
click at [1179, 24] on span "Publish" at bounding box center [1170, 19] width 33 height 10
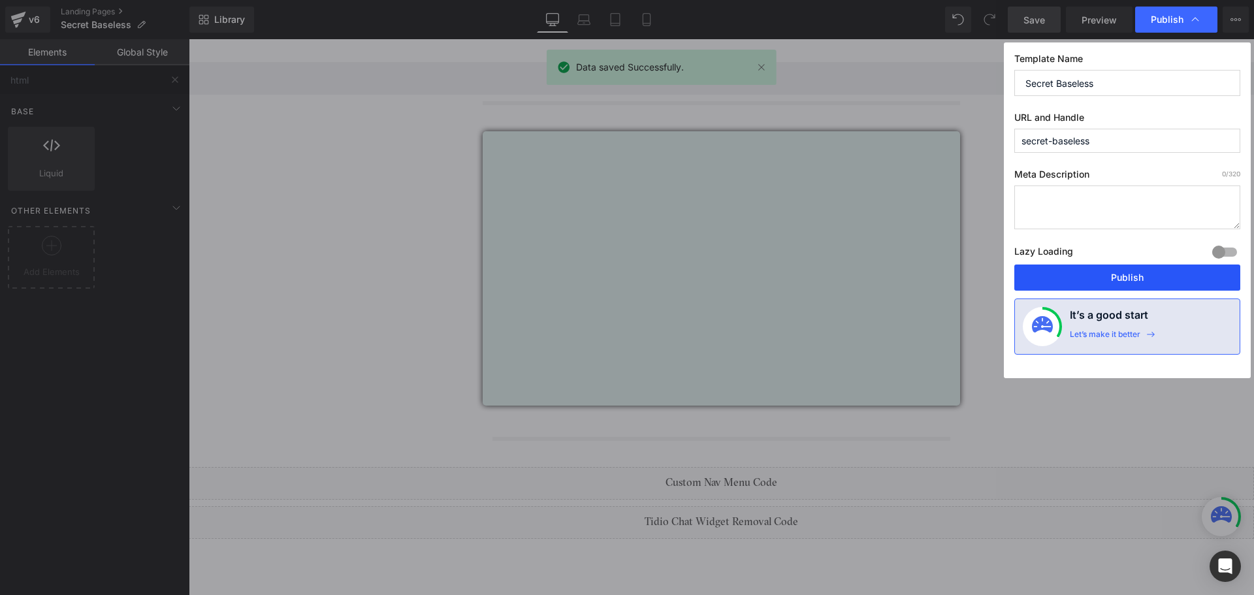
click at [1096, 280] on button "Publish" at bounding box center [1127, 278] width 226 height 26
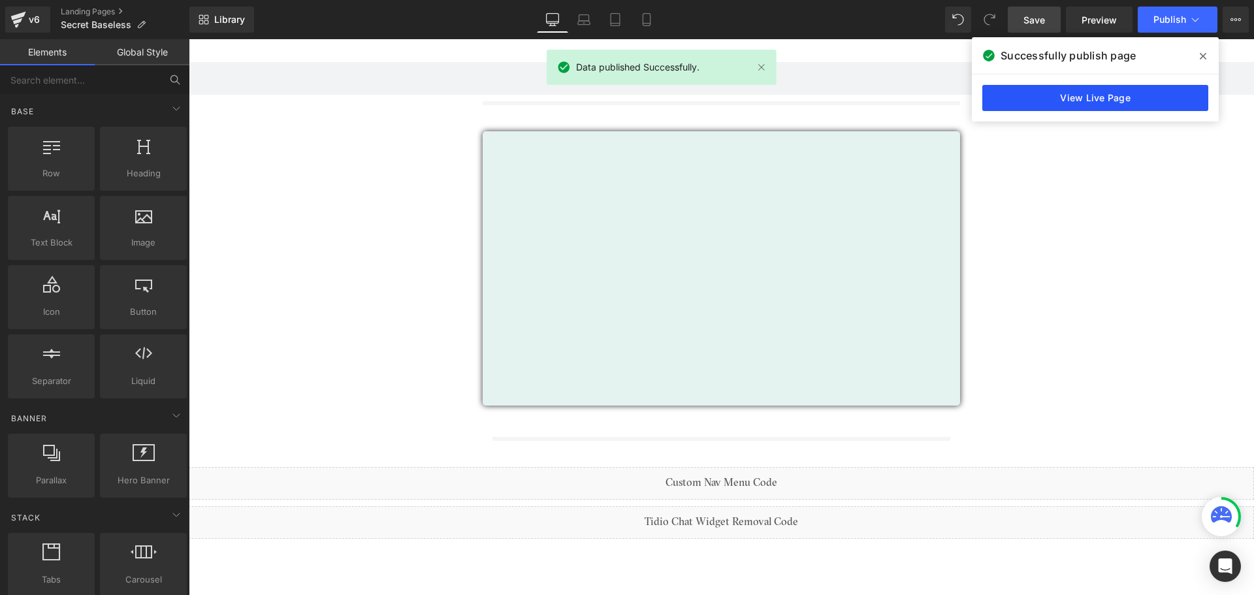
click at [1107, 97] on link "View Live Page" at bounding box center [1095, 98] width 226 height 26
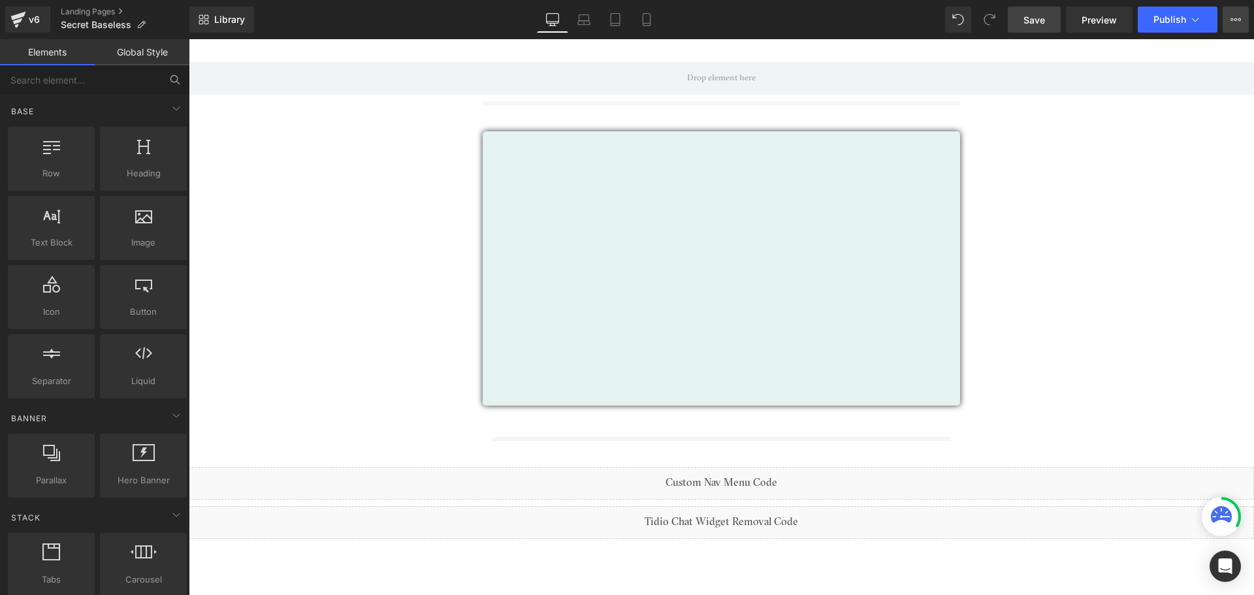
click at [1238, 27] on button "View Live Page View with current Template Save Template to Library Schedule Pub…" at bounding box center [1236, 20] width 26 height 26
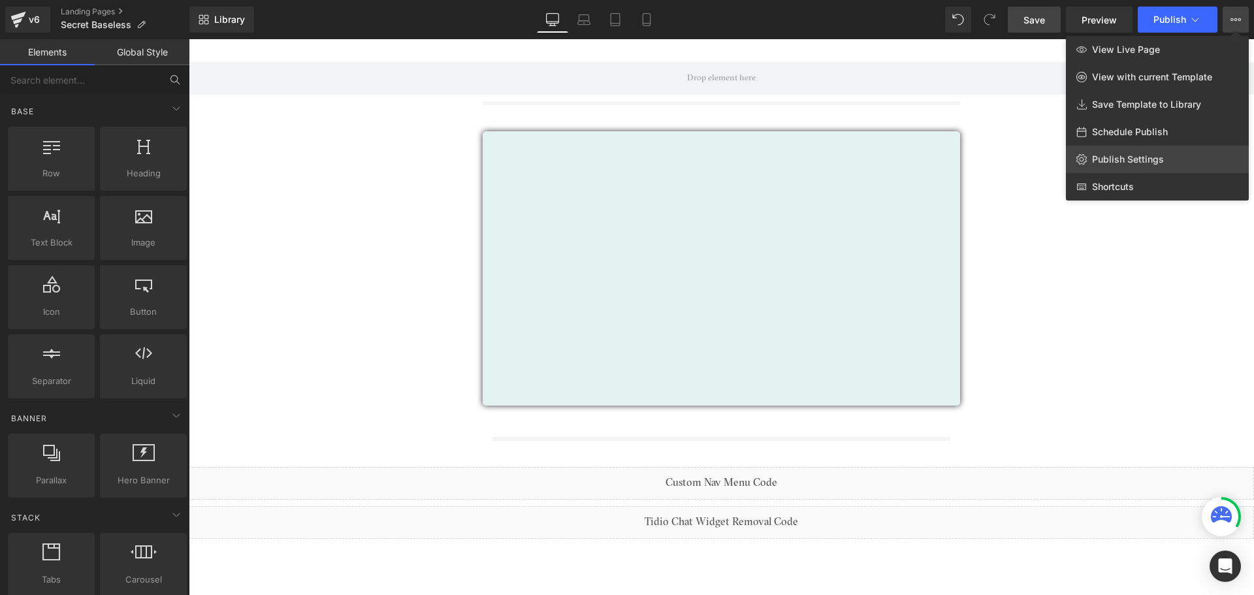
click at [1142, 160] on span "Publish Settings" at bounding box center [1128, 160] width 72 height 12
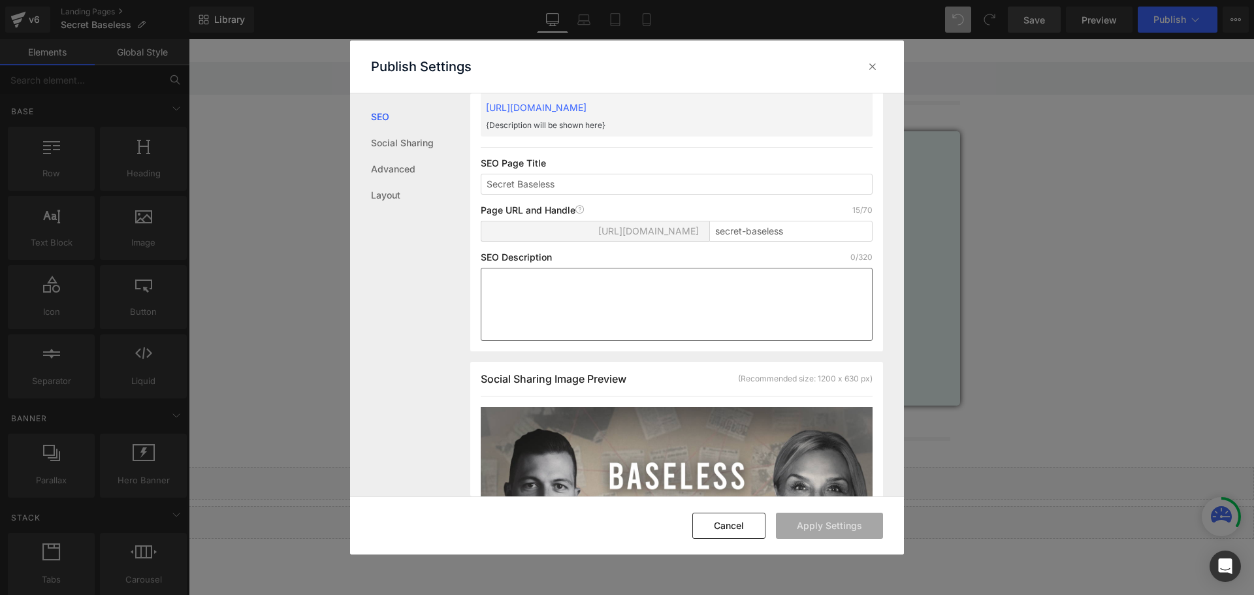
scroll to position [66, 0]
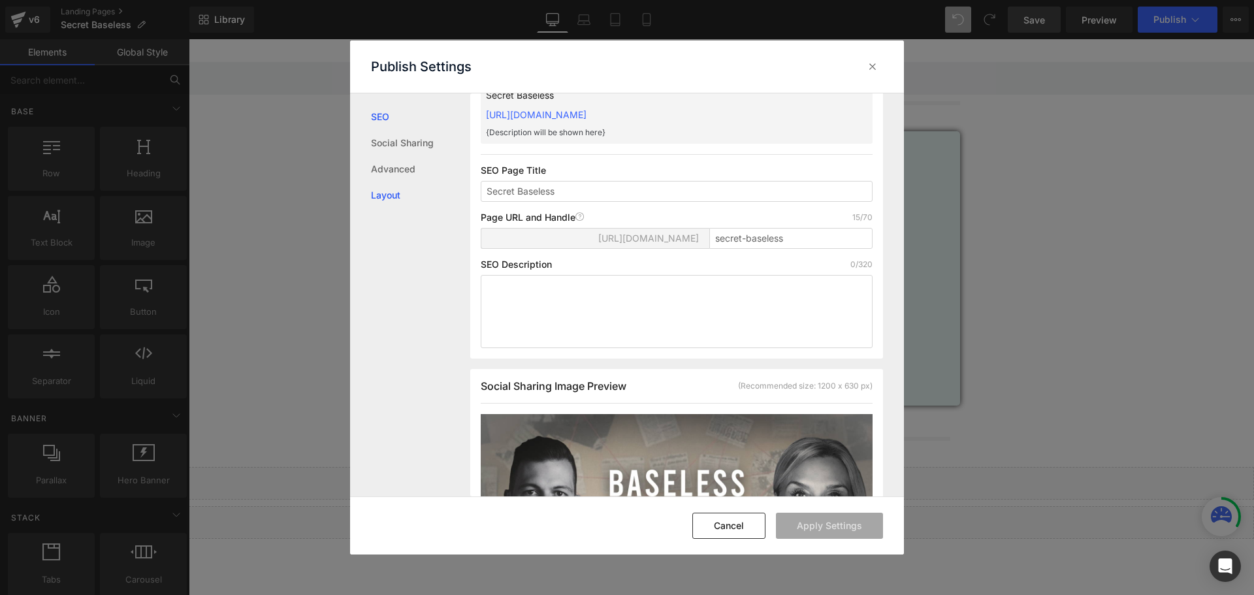
click at [396, 193] on link "Layout" at bounding box center [420, 195] width 99 height 26
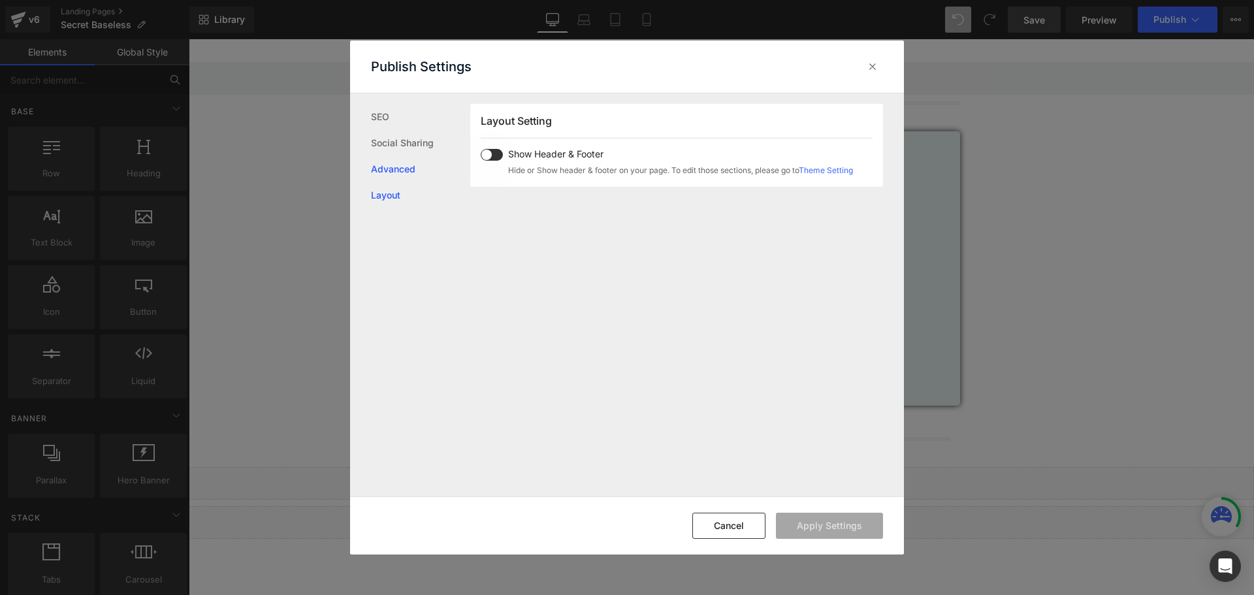
click at [403, 166] on link "Advanced" at bounding box center [420, 169] width 99 height 26
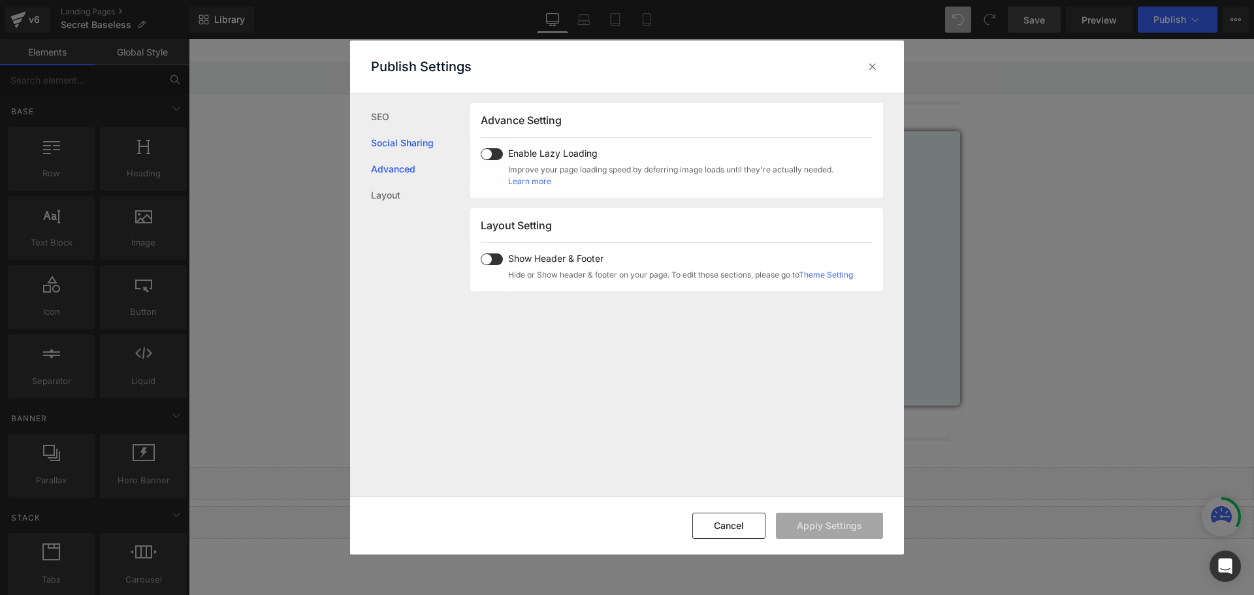
click at [420, 142] on link "Social Sharing" at bounding box center [420, 143] width 99 height 26
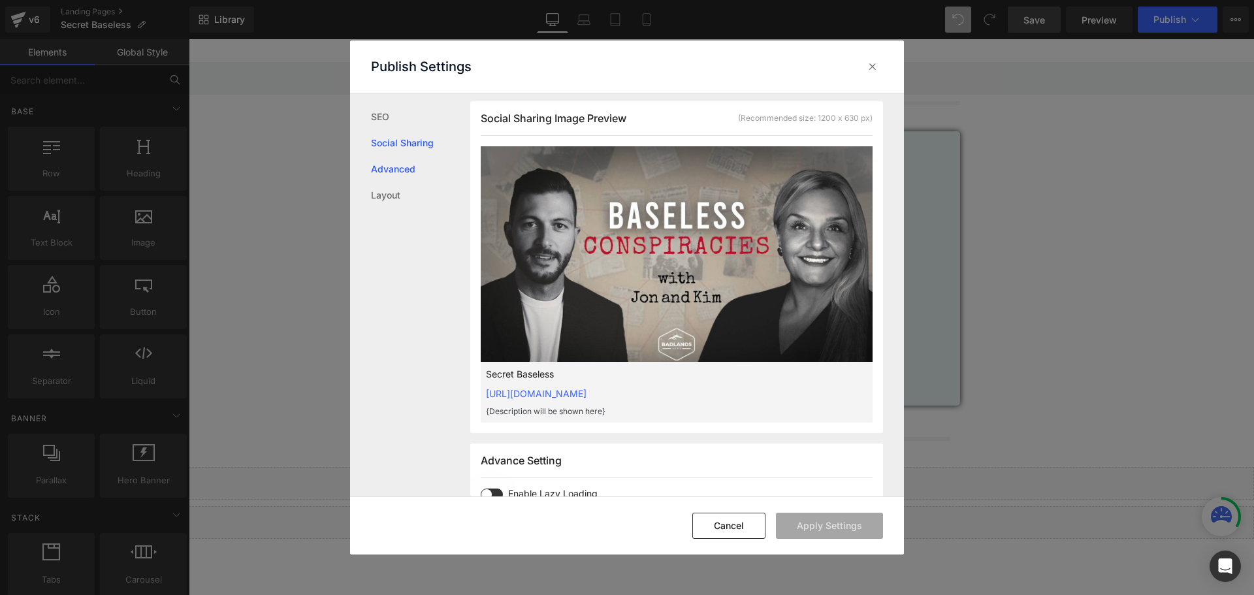
scroll to position [332, 0]
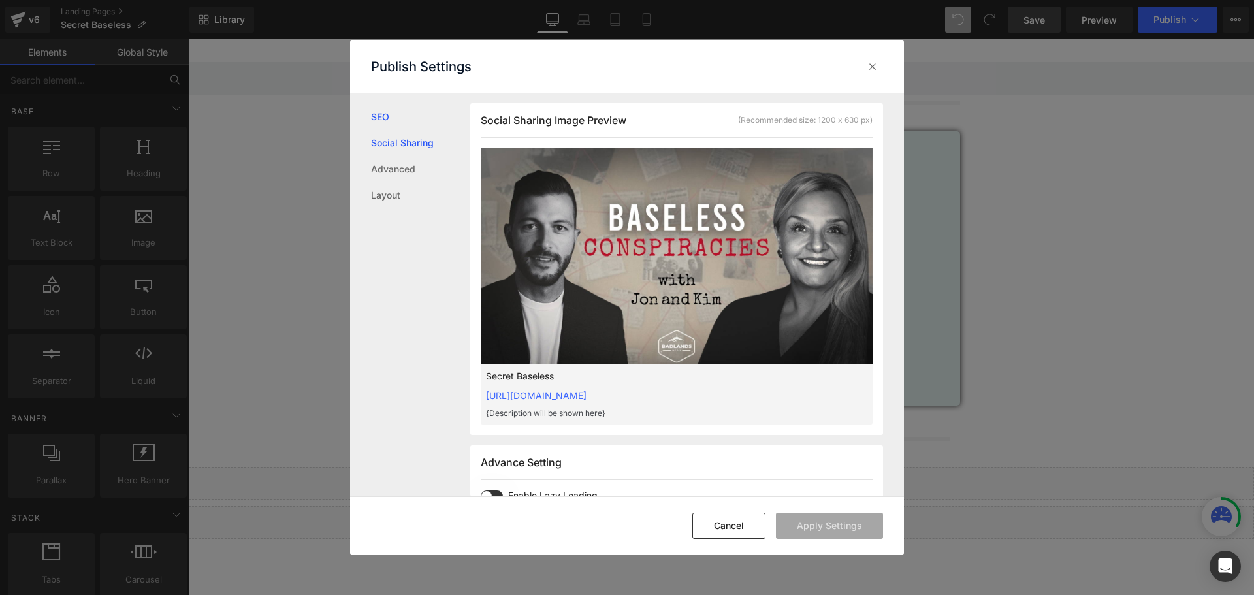
click at [382, 111] on link "SEO" at bounding box center [420, 117] width 99 height 26
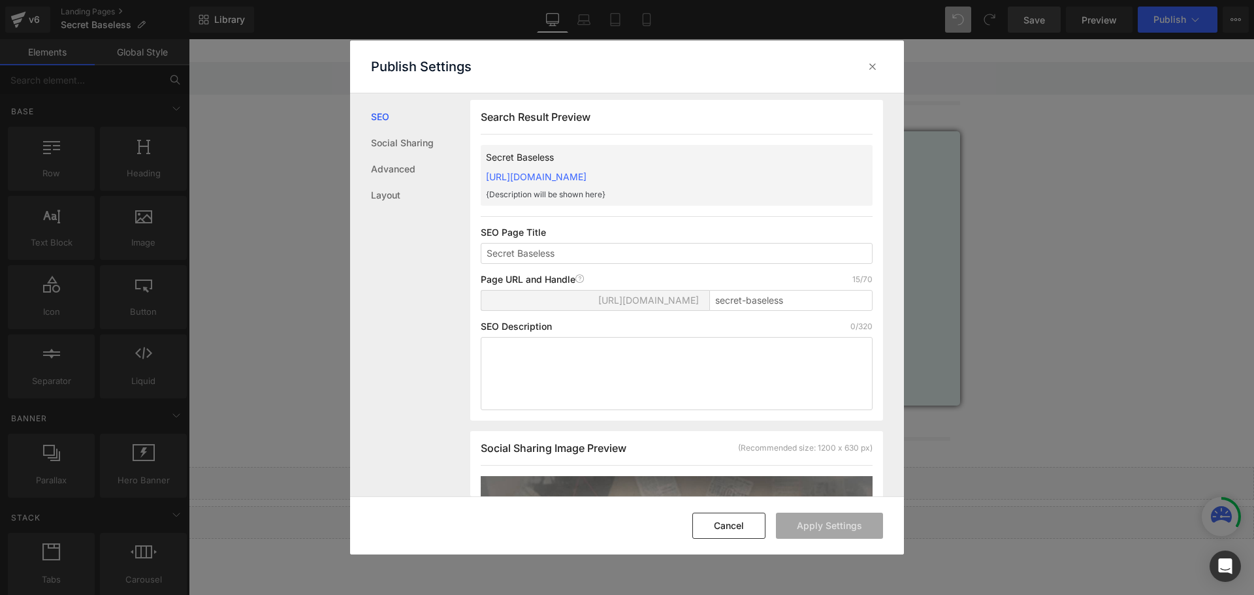
scroll to position [1, 0]
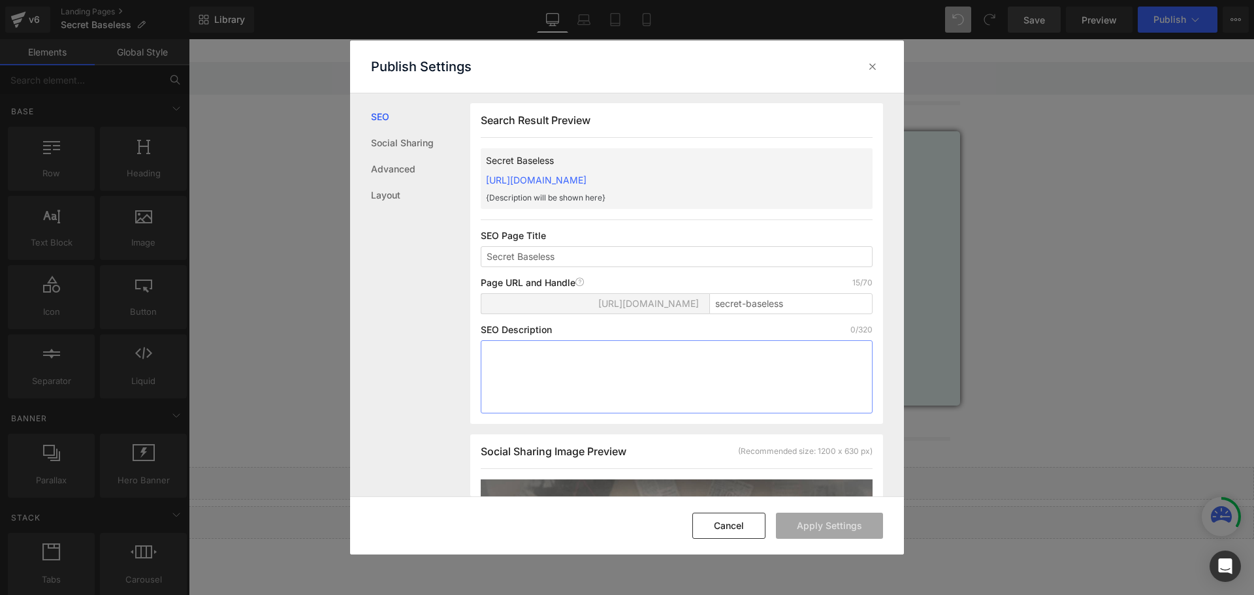
click at [564, 371] on textarea at bounding box center [677, 376] width 392 height 73
click at [874, 65] on icon at bounding box center [872, 66] width 13 height 13
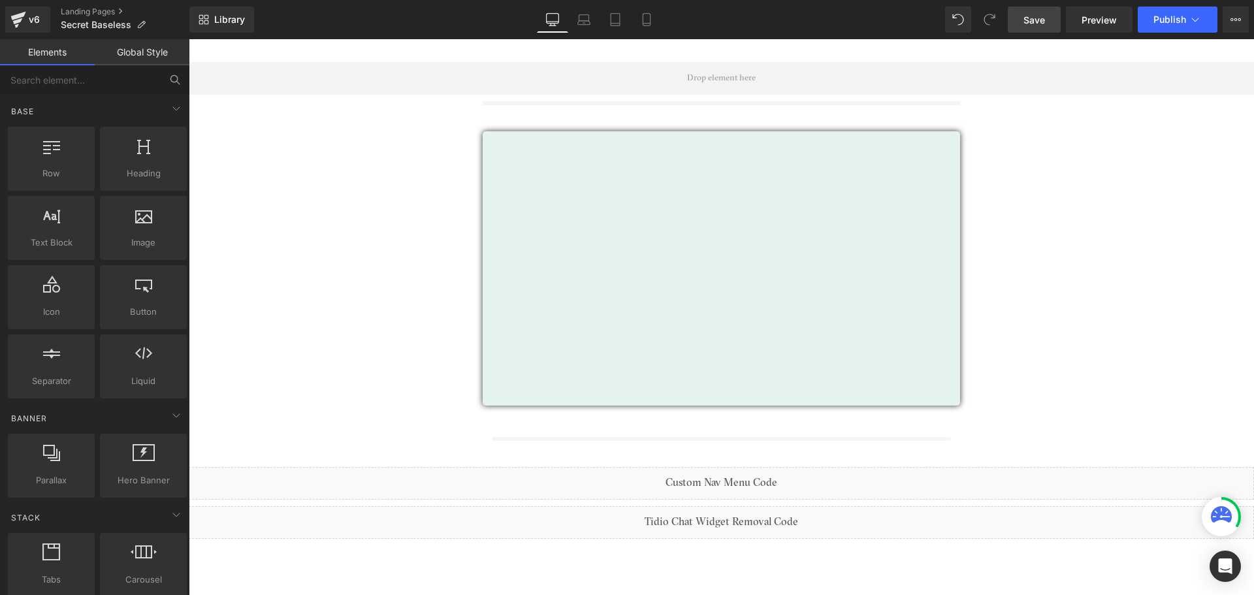
click at [1033, 13] on span "Save" at bounding box center [1035, 20] width 22 height 14
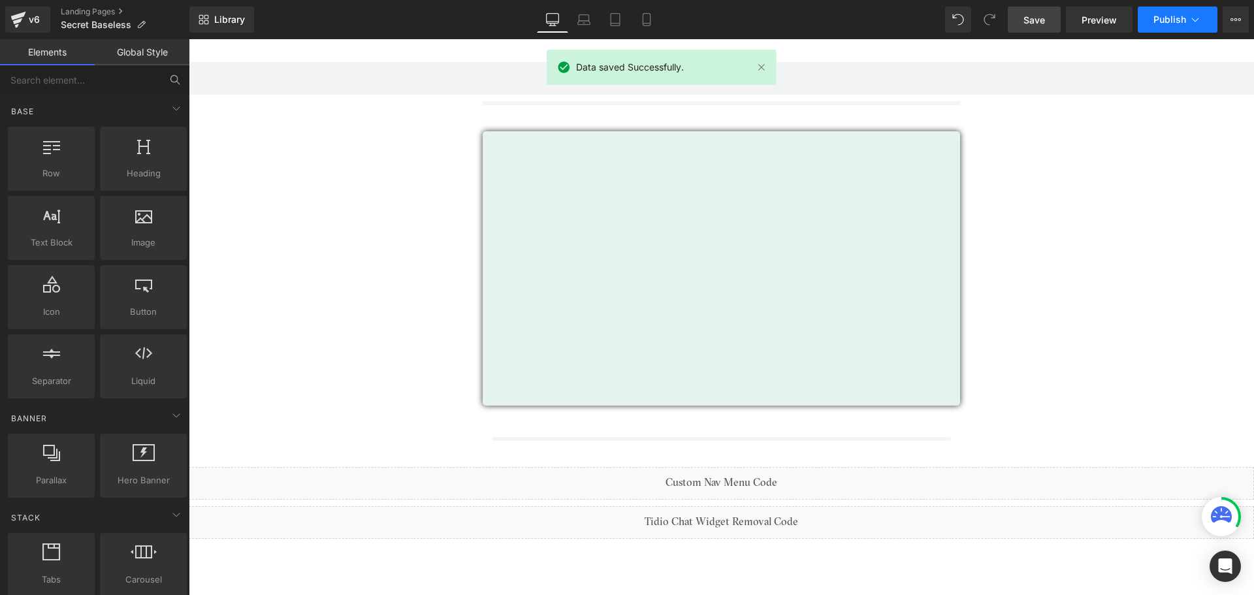
click at [1152, 26] on button "Publish" at bounding box center [1178, 20] width 80 height 26
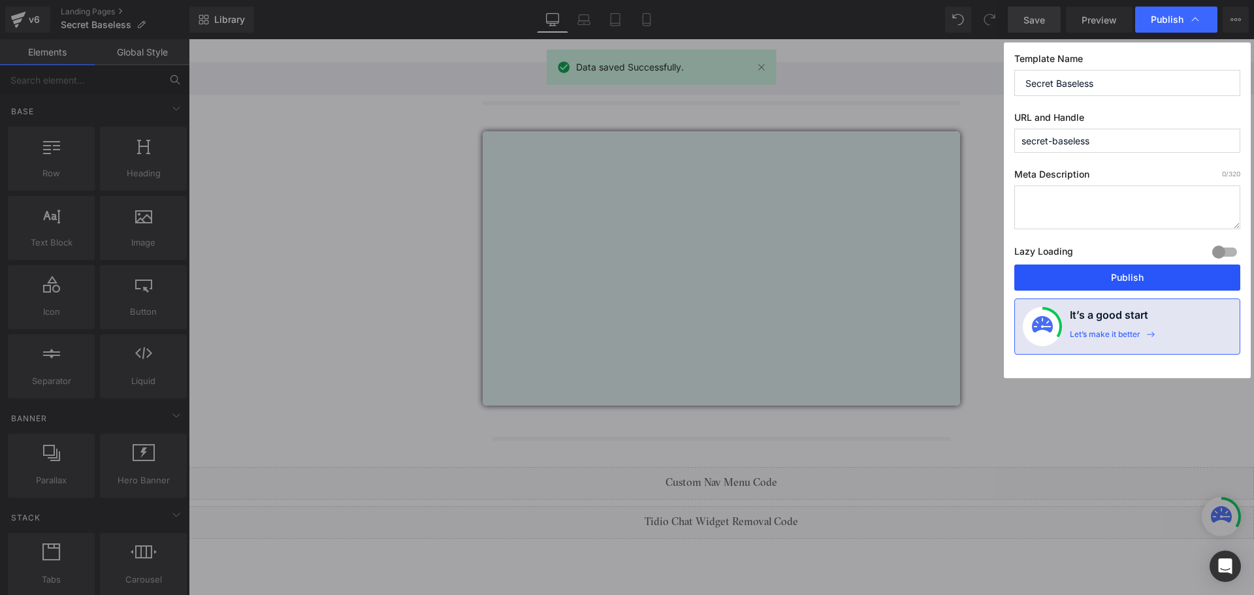
click at [1140, 271] on button "Publish" at bounding box center [1127, 278] width 226 height 26
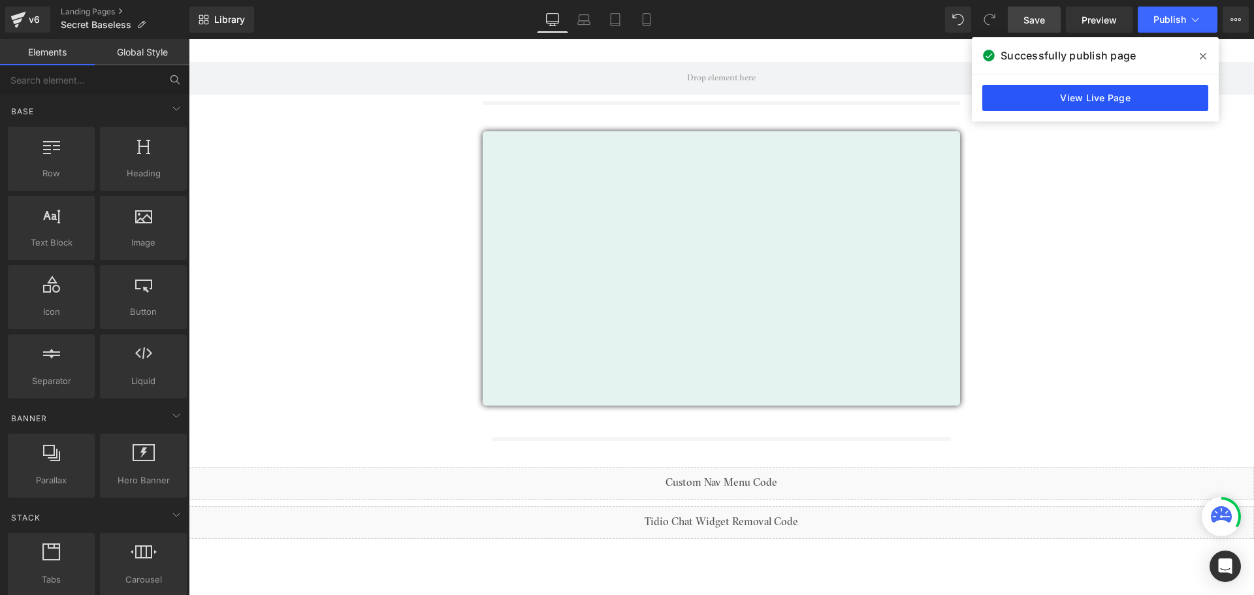
click at [1173, 94] on link "View Live Page" at bounding box center [1095, 98] width 226 height 26
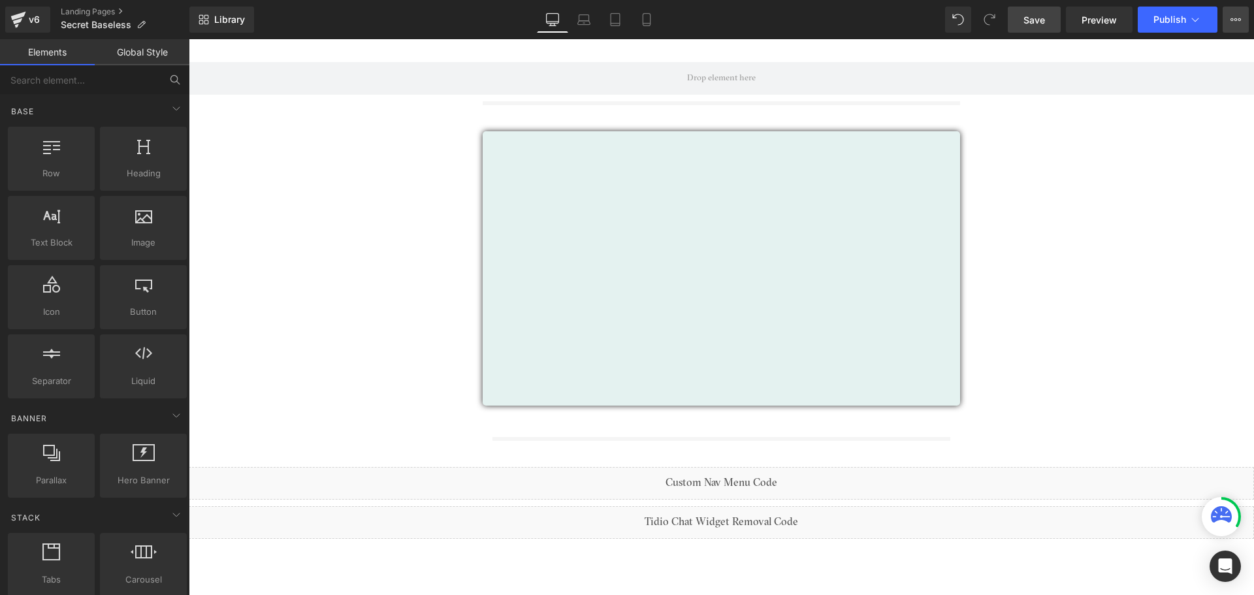
click at [1236, 22] on icon at bounding box center [1236, 19] width 10 height 10
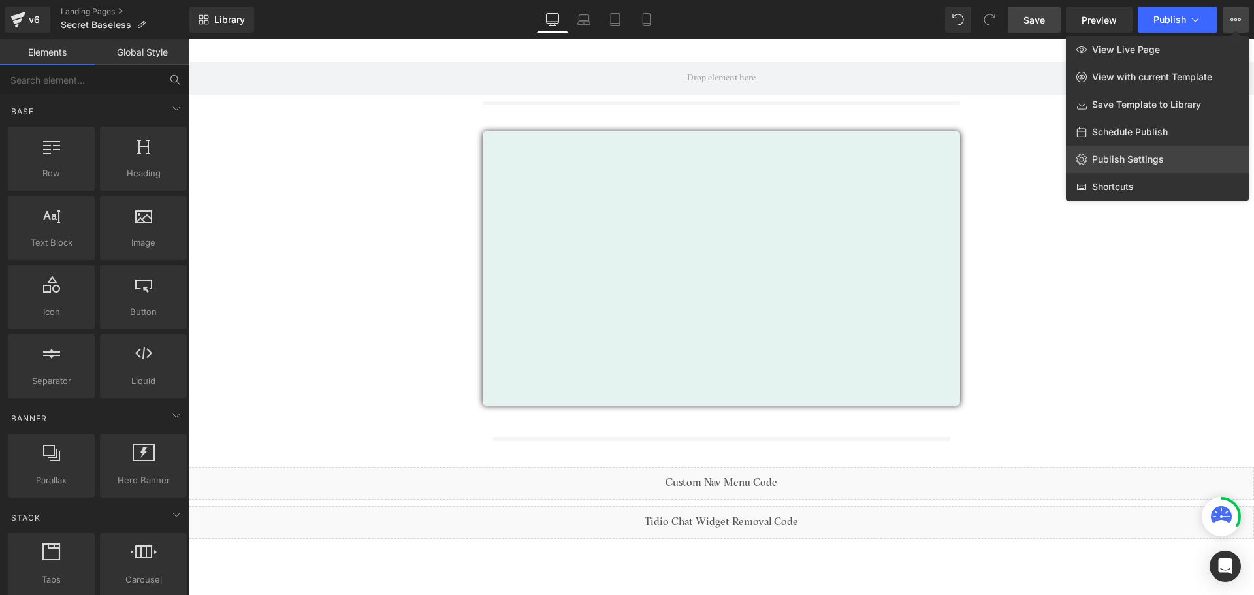
click at [1105, 159] on span "Publish Settings" at bounding box center [1128, 160] width 72 height 12
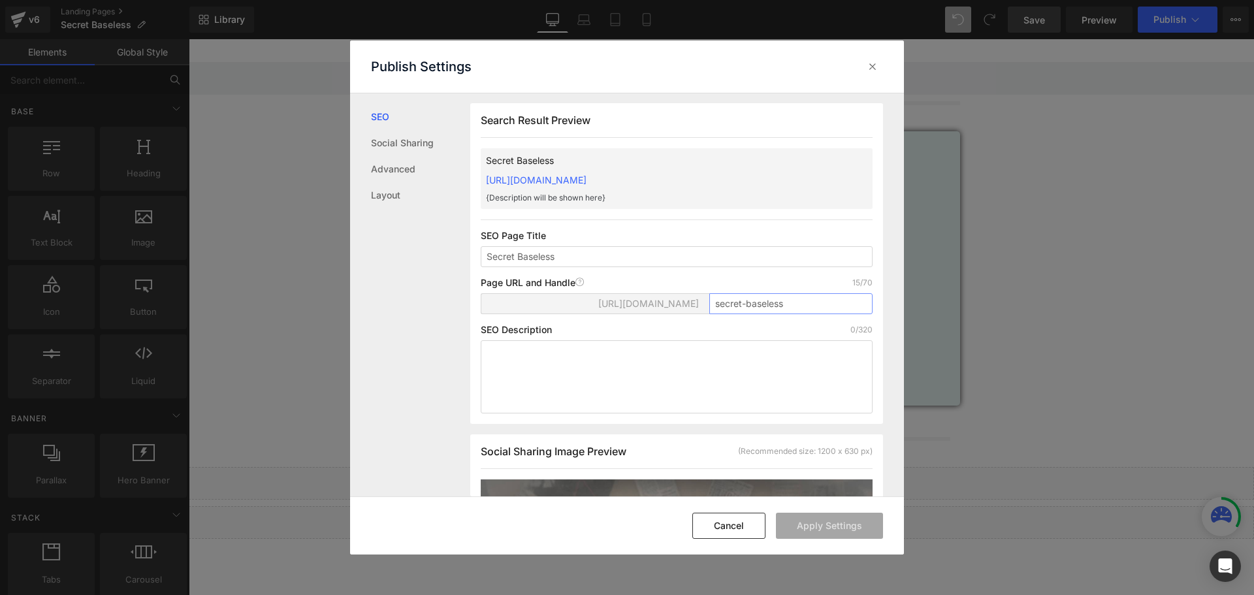
click at [754, 301] on input "secret-baseless" at bounding box center [790, 303] width 163 height 21
click at [772, 267] on input "Secret Baseless" at bounding box center [677, 256] width 392 height 21
click at [835, 227] on div "Search Result Preview Secret Baseless [URL][DOMAIN_NAME] {Description will be s…" at bounding box center [676, 263] width 413 height 321
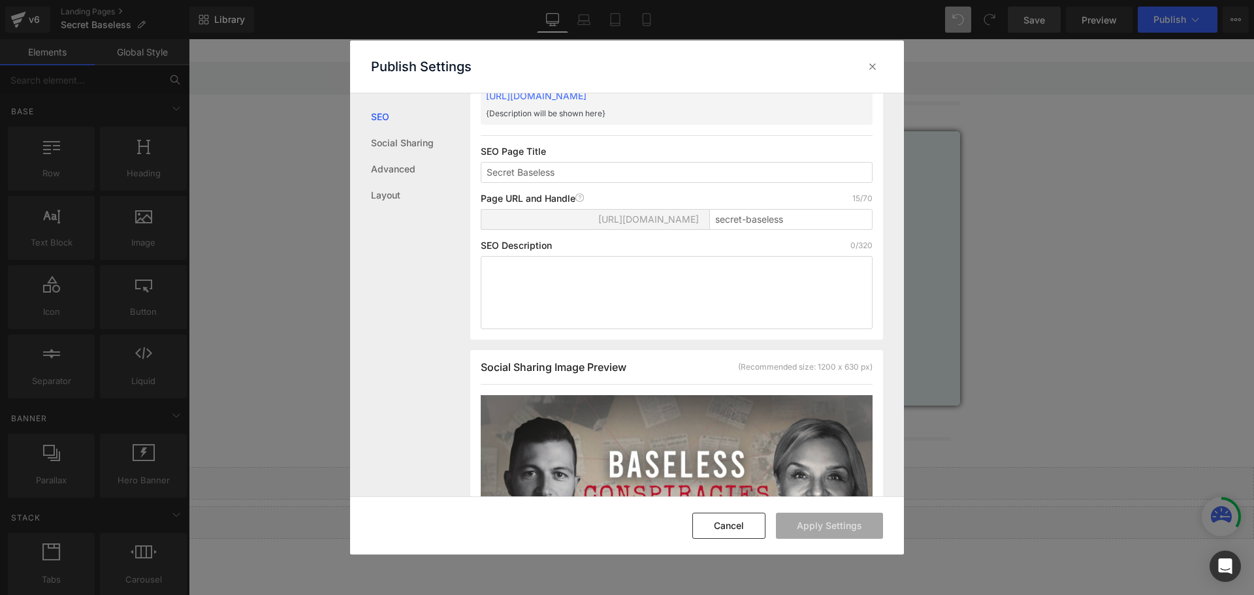
scroll to position [66, 0]
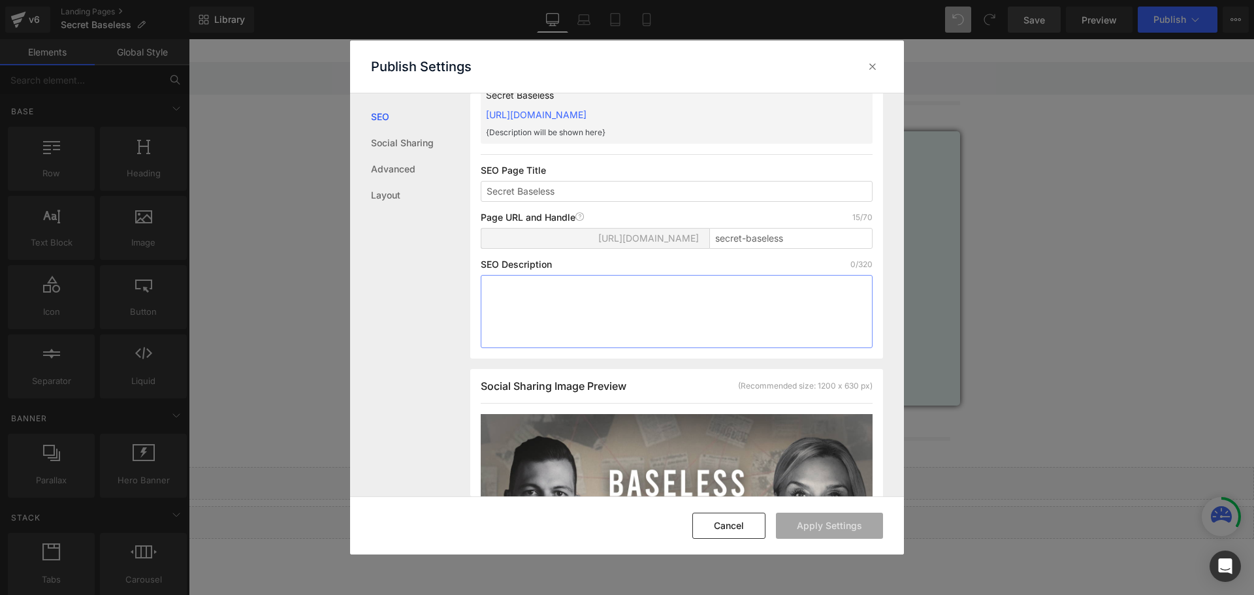
click at [513, 297] on textarea at bounding box center [677, 311] width 392 height 73
paste textarea "Baseless Conspiracies with [PERSON_NAME] and [PERSON_NAME] Discover some of the…"
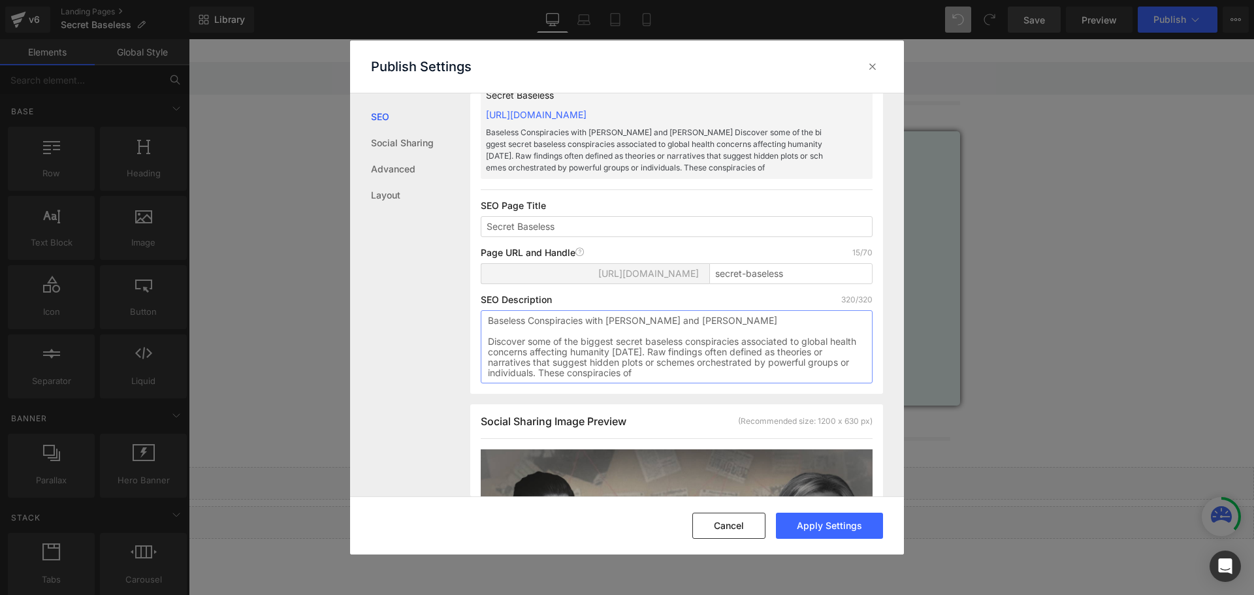
drag, startPoint x: 671, startPoint y: 351, endPoint x: 698, endPoint y: 376, distance: 36.5
click at [698, 376] on textarea "Baseless Conspiracies with [PERSON_NAME] and [PERSON_NAME] Discover some of the…" at bounding box center [677, 346] width 392 height 73
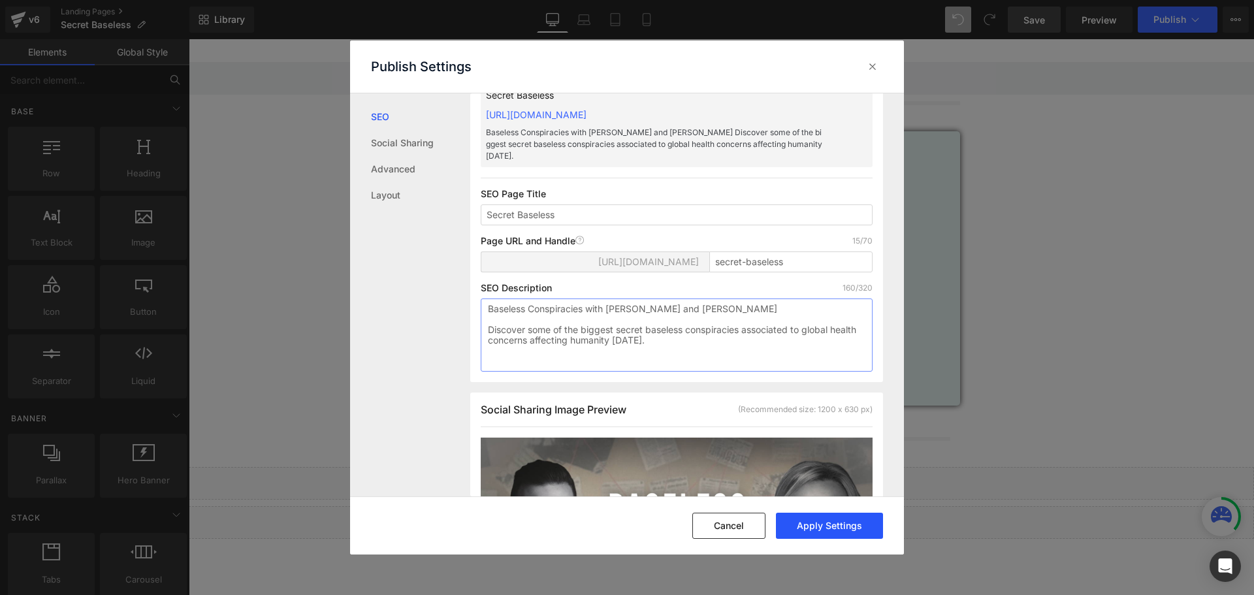
type textarea "Baseless Conspiracies with [PERSON_NAME] and [PERSON_NAME] Discover some of the…"
click at [832, 529] on button "Apply Settings" at bounding box center [829, 526] width 107 height 26
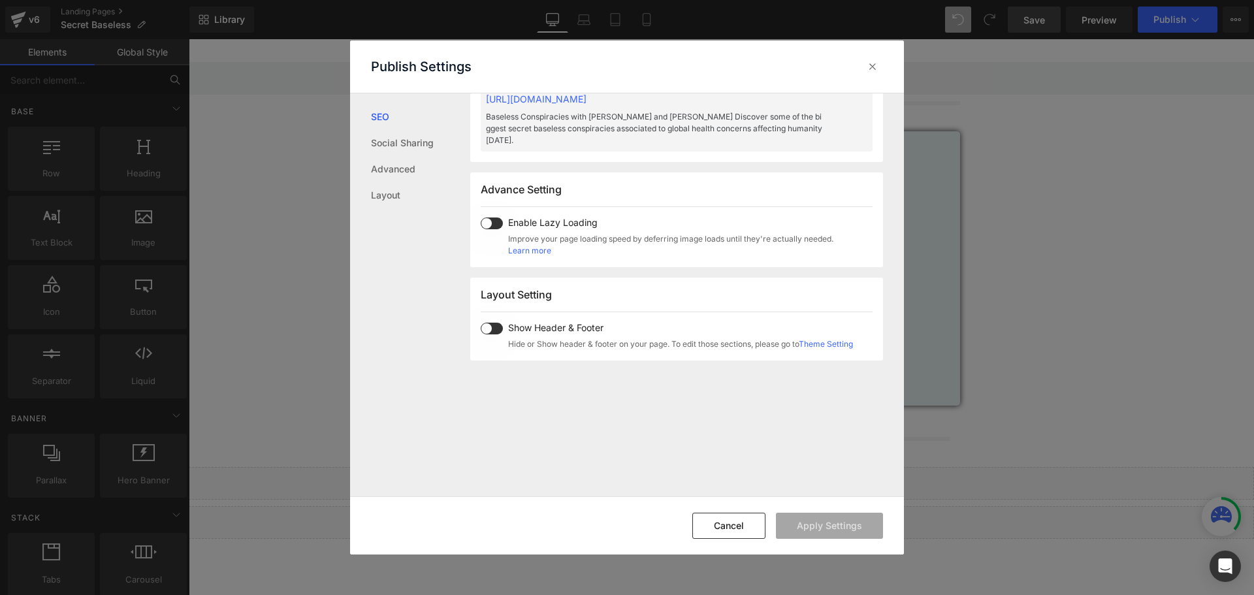
scroll to position [589, 0]
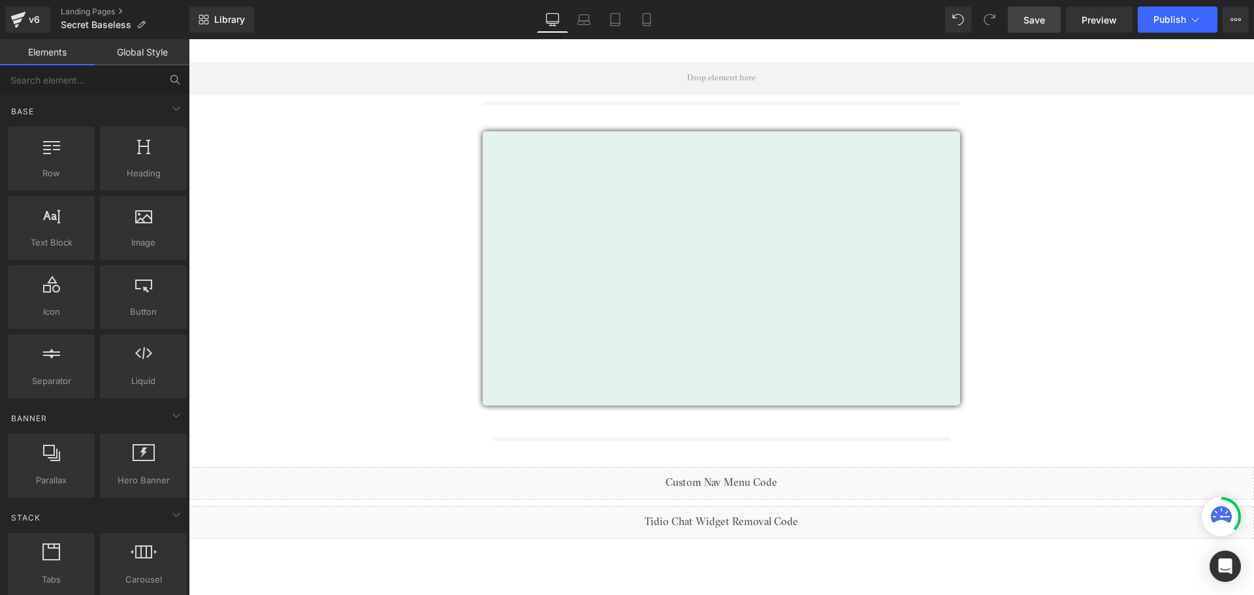
click at [1036, 22] on span "Save" at bounding box center [1035, 20] width 22 height 14
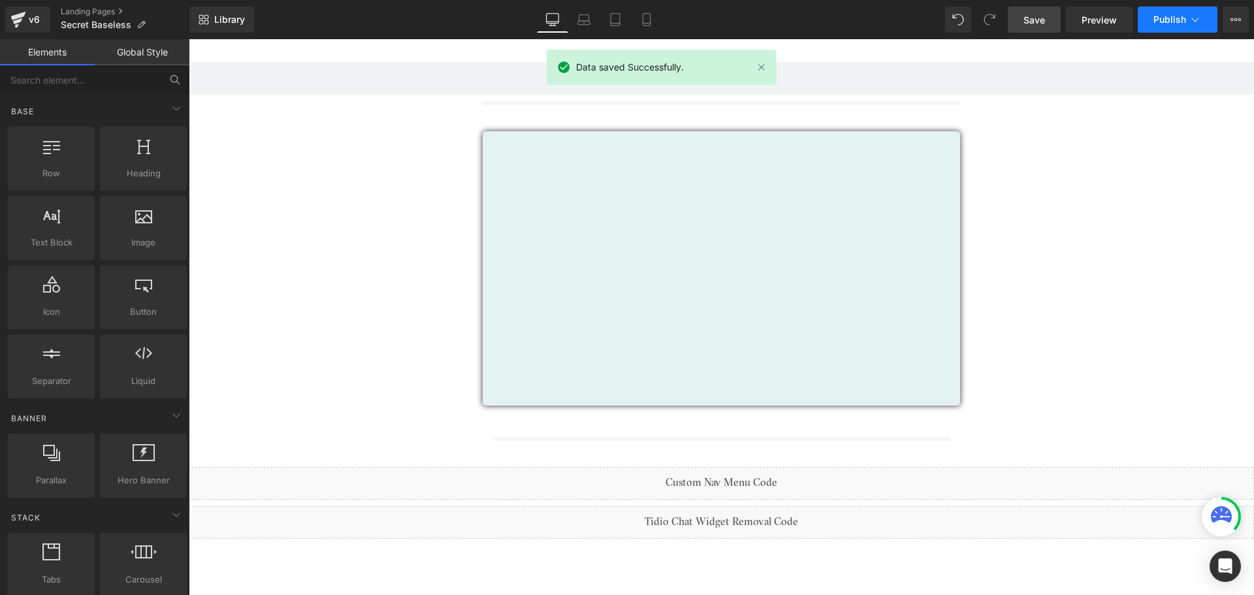
click at [1152, 25] on button "Publish" at bounding box center [1178, 20] width 80 height 26
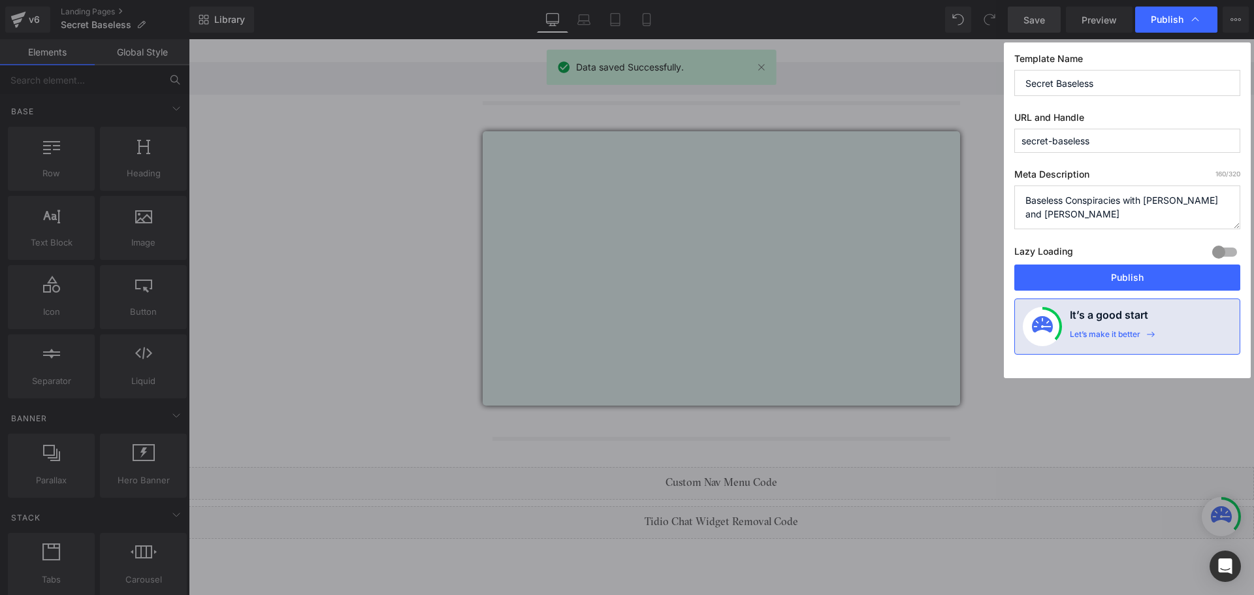
click at [1127, 214] on textarea "Baseless Conspiracies with [PERSON_NAME] and [PERSON_NAME] Discover some of the…" at bounding box center [1127, 208] width 226 height 44
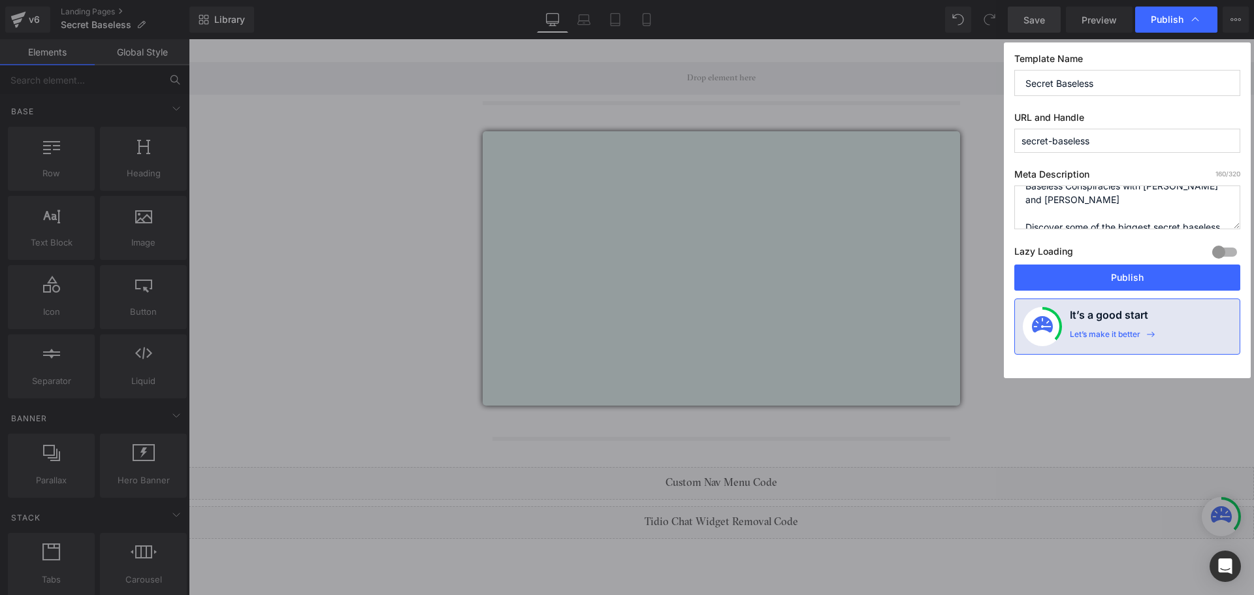
scroll to position [0, 0]
drag, startPoint x: 1203, startPoint y: 198, endPoint x: 1214, endPoint y: 201, distance: 11.0
click at [1203, 199] on textarea "Baseless Conspiracies with [PERSON_NAME] and [PERSON_NAME] Discover some of the…" at bounding box center [1127, 208] width 226 height 44
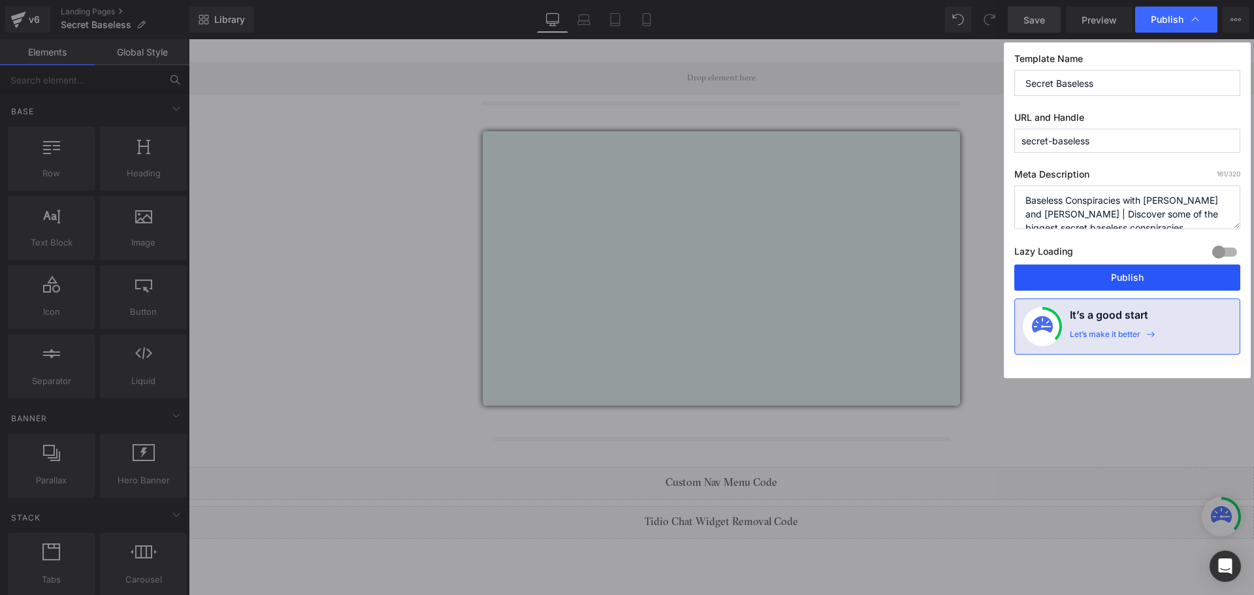
type textarea "Baseless Conspiracies with [PERSON_NAME] and [PERSON_NAME] | Discover some of t…"
click at [1105, 288] on button "Publish" at bounding box center [1127, 278] width 226 height 26
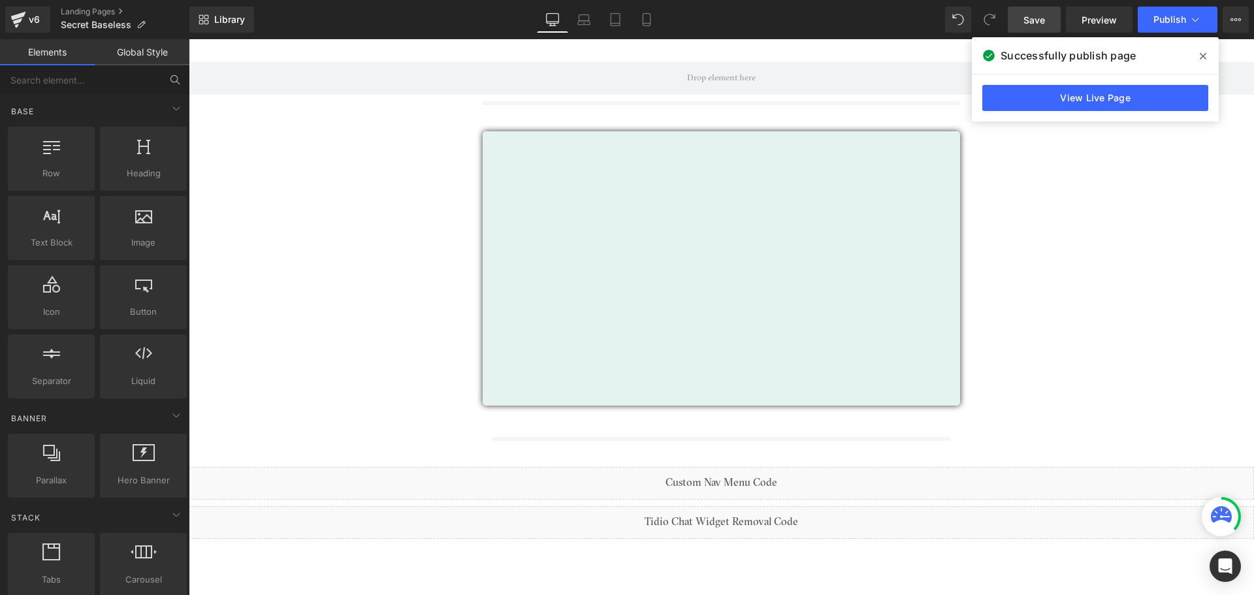
click at [1215, 58] on div "Successfully publish page" at bounding box center [1095, 55] width 247 height 37
drag, startPoint x: 1205, startPoint y: 56, endPoint x: 1017, endPoint y: 1, distance: 195.8
click at [1205, 56] on icon at bounding box center [1203, 56] width 7 height 10
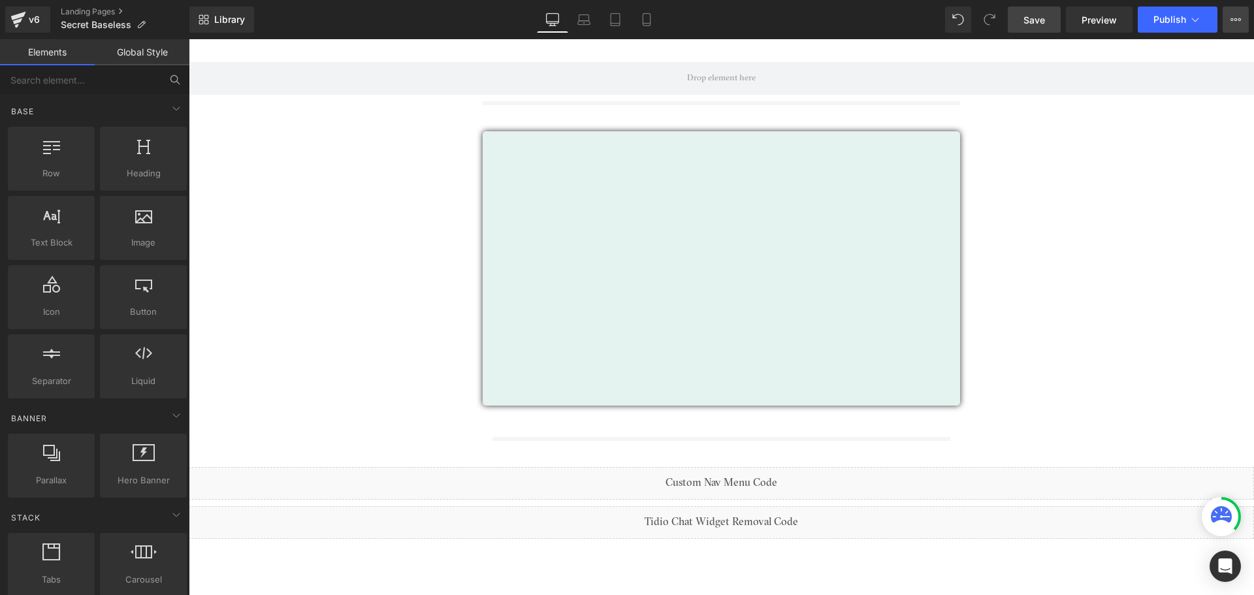
click at [1227, 24] on button "View Live Page View with current Template Save Template to Library Schedule Pub…" at bounding box center [1236, 20] width 26 height 26
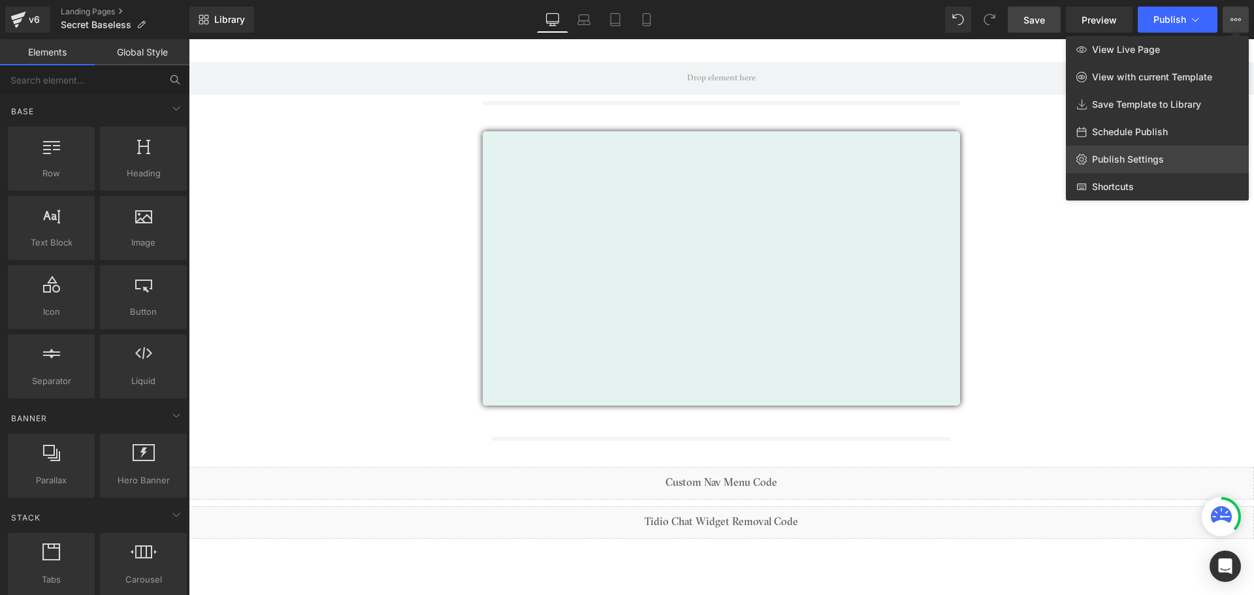
click at [1118, 155] on span "Publish Settings" at bounding box center [1128, 160] width 72 height 12
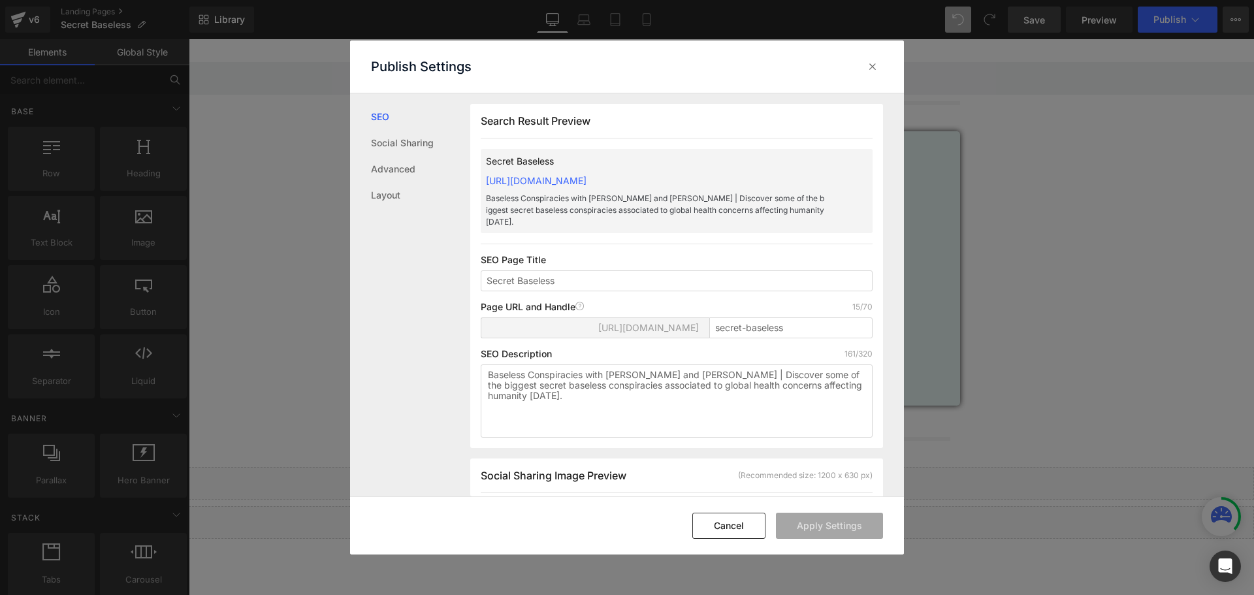
scroll to position [1, 0]
click at [546, 127] on div "Search Result Preview" at bounding box center [677, 126] width 392 height 24
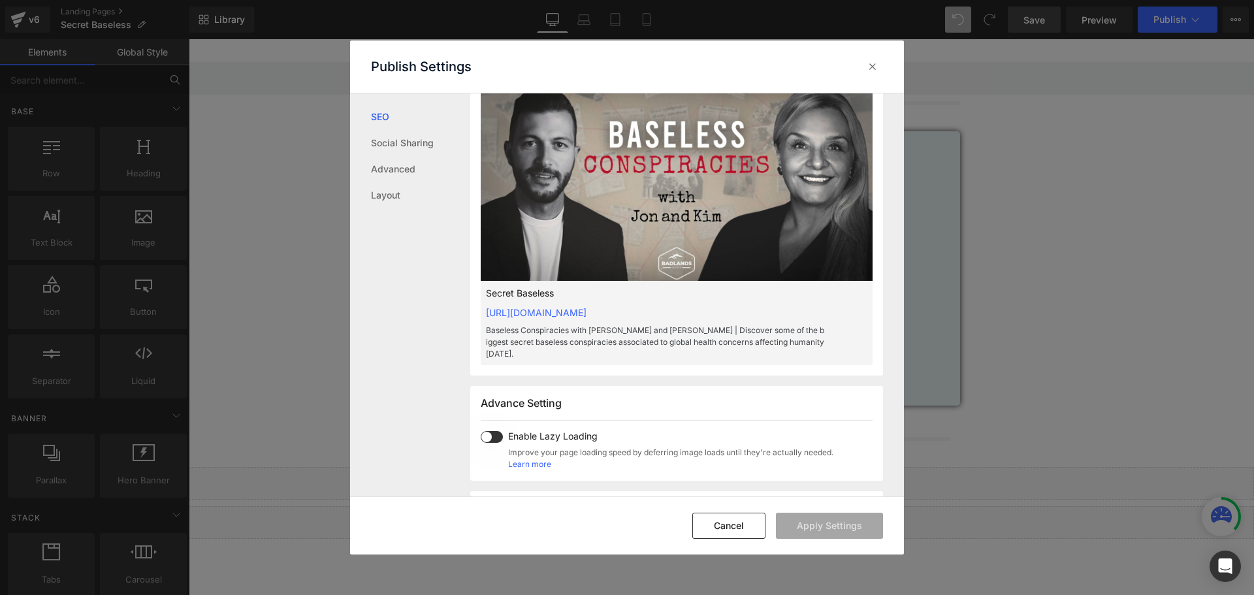
scroll to position [262, 0]
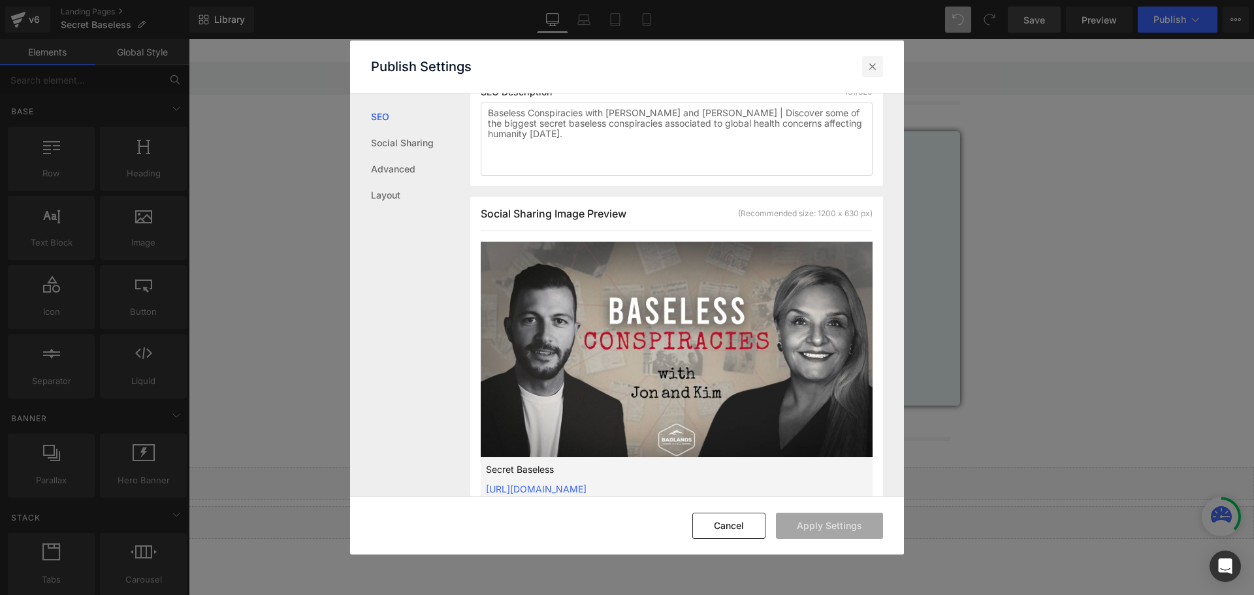
click at [868, 59] on div at bounding box center [872, 66] width 21 height 21
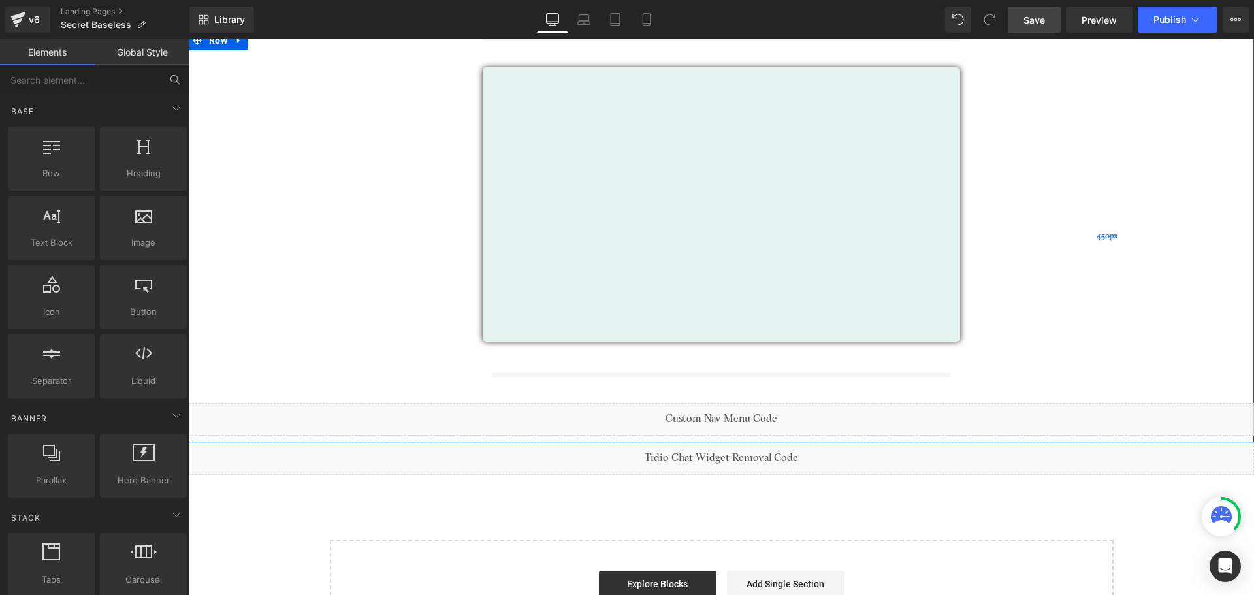
scroll to position [0, 0]
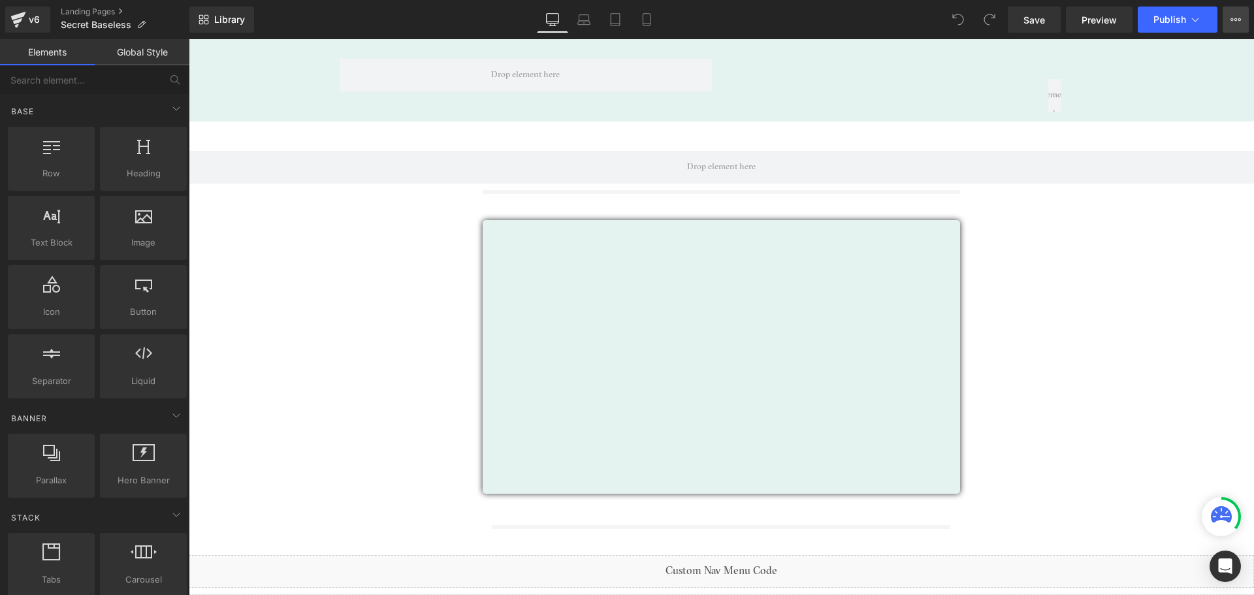
click at [1231, 20] on icon at bounding box center [1232, 19] width 3 height 3
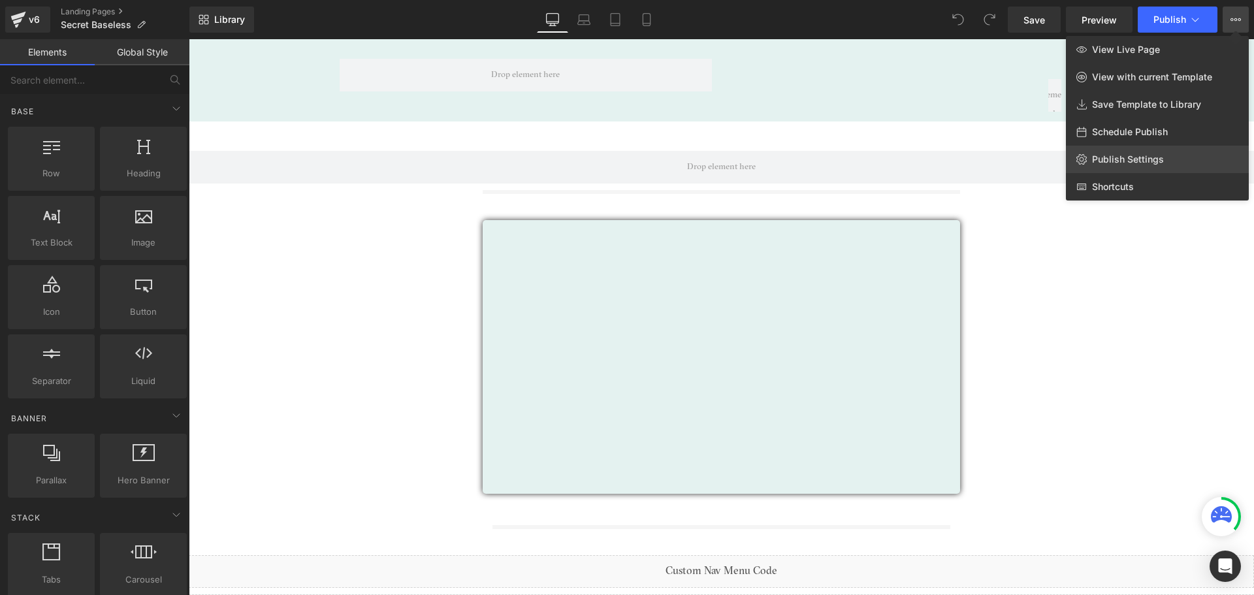
click at [1129, 153] on link "Publish Settings" at bounding box center [1157, 159] width 183 height 27
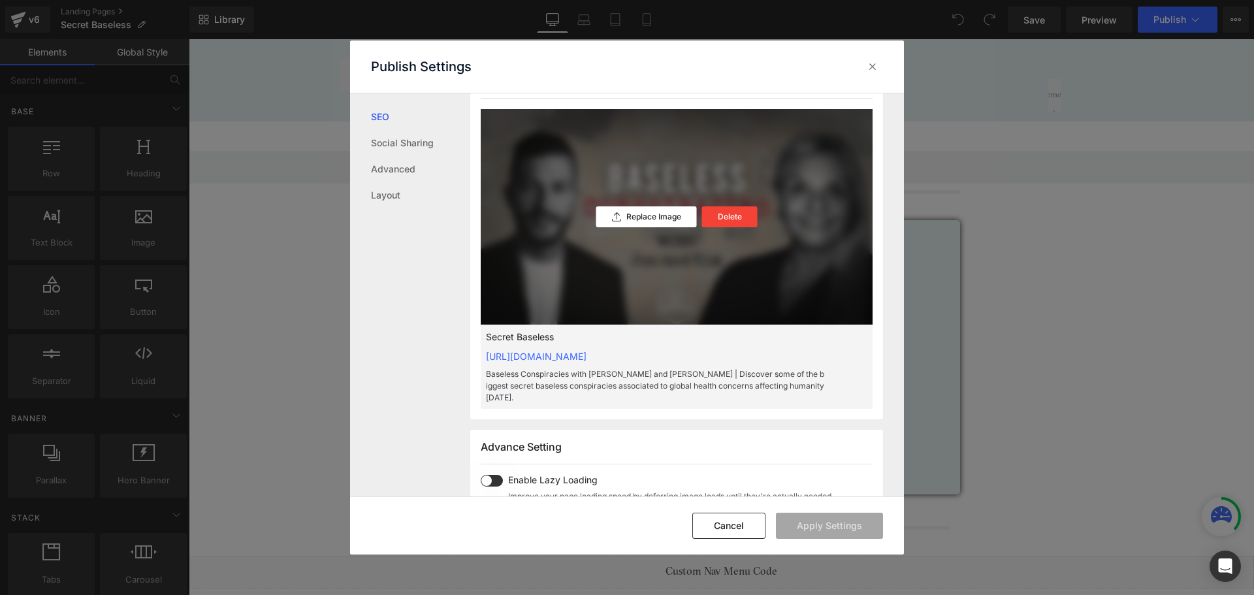
scroll to position [393, 0]
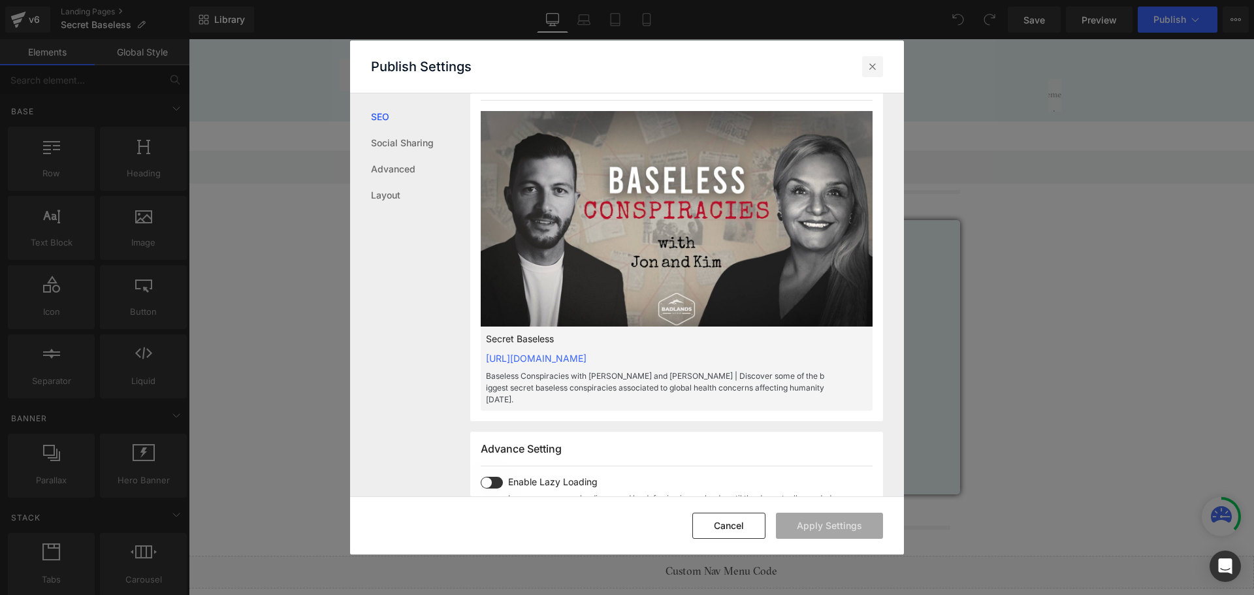
drag, startPoint x: 872, startPoint y: 63, endPoint x: 684, endPoint y: 24, distance: 192.2
click at [873, 63] on icon at bounding box center [872, 66] width 13 height 13
